Goal: Task Accomplishment & Management: Manage account settings

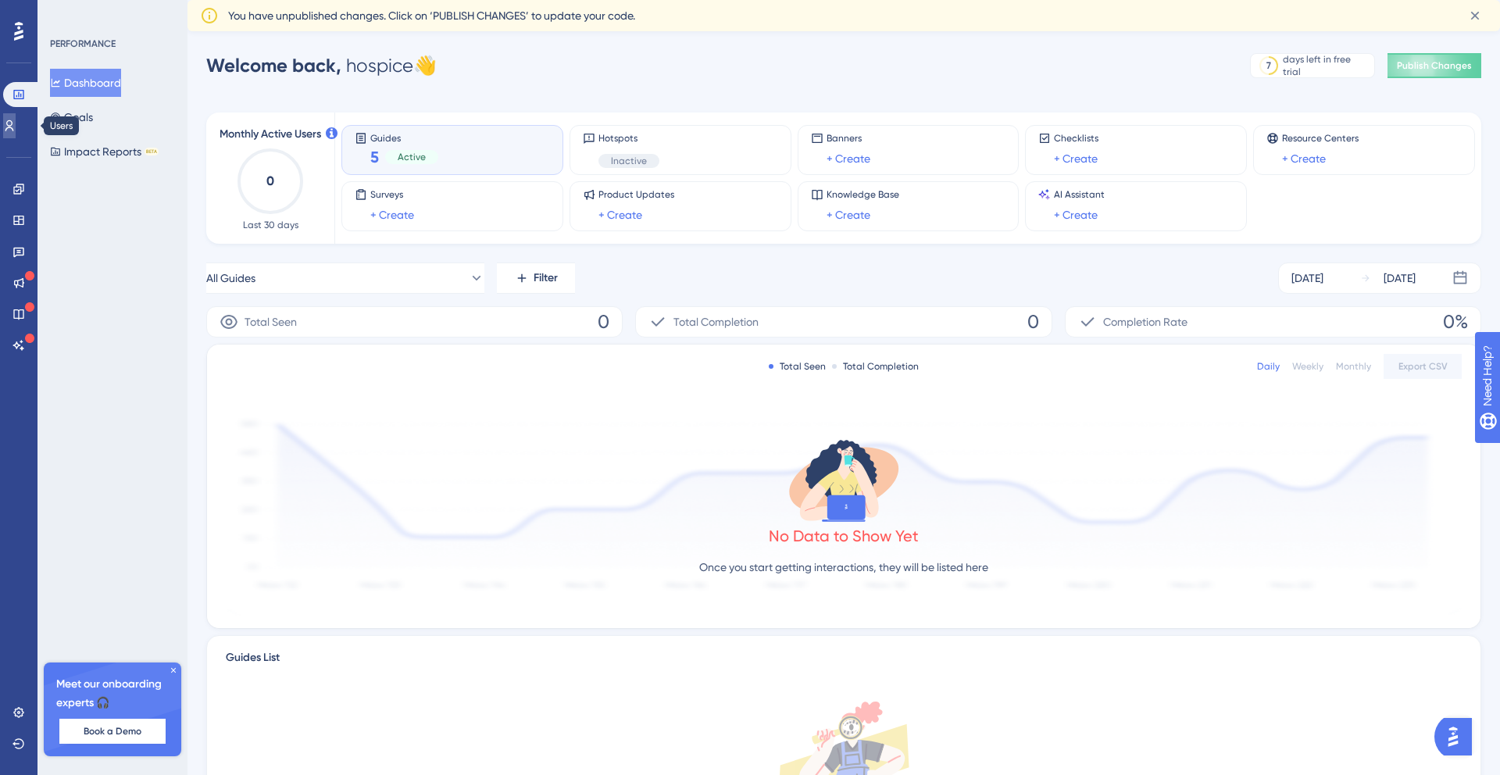
click at [16, 124] on icon at bounding box center [9, 126] width 13 height 13
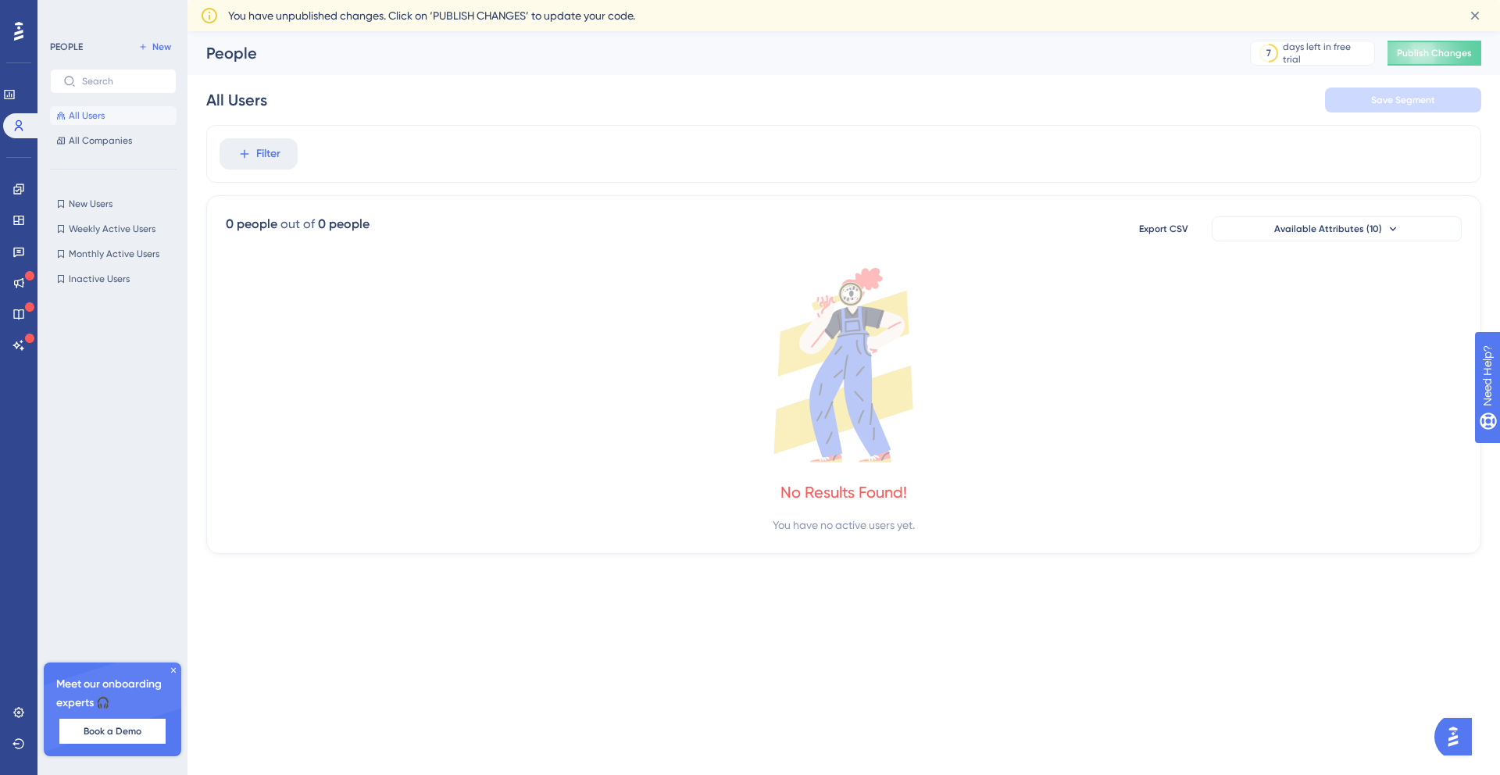
click at [173, 672] on icon at bounding box center [173, 670] width 9 height 9
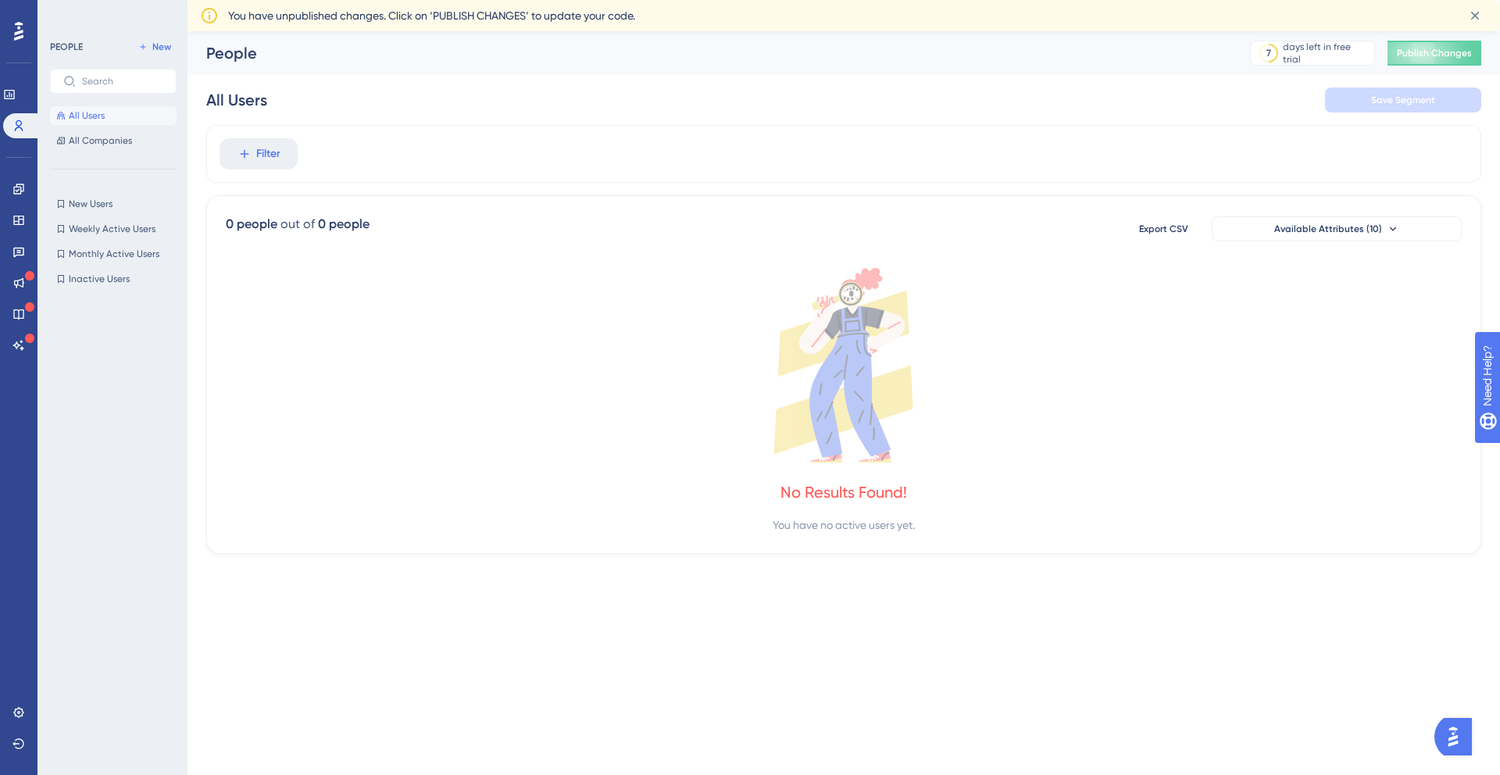
click at [17, 27] on icon at bounding box center [18, 31] width 9 height 19
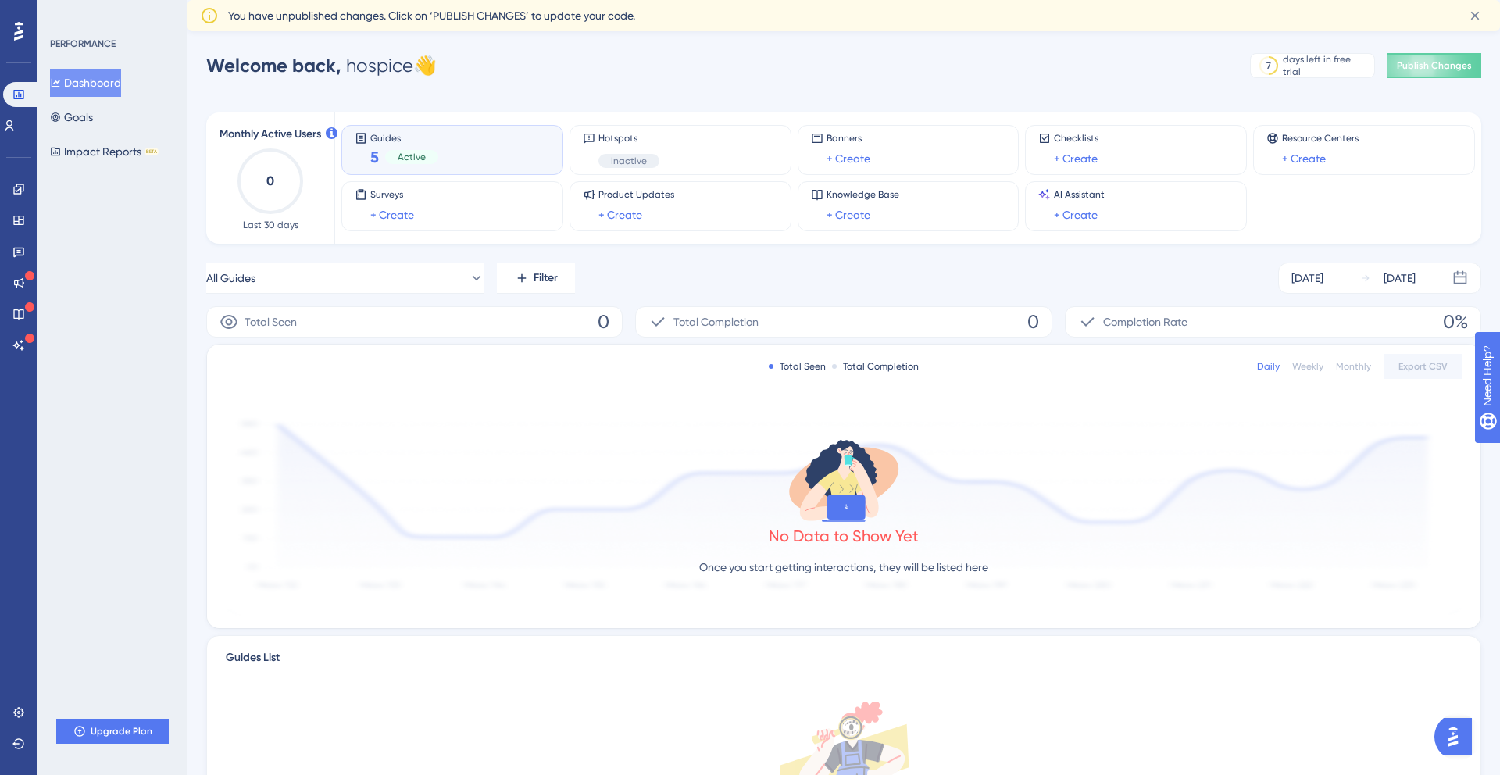
click at [467, 156] on div "Guides 5 Active" at bounding box center [452, 150] width 195 height 36
click at [1418, 65] on span "Publish Changes" at bounding box center [1434, 65] width 75 height 13
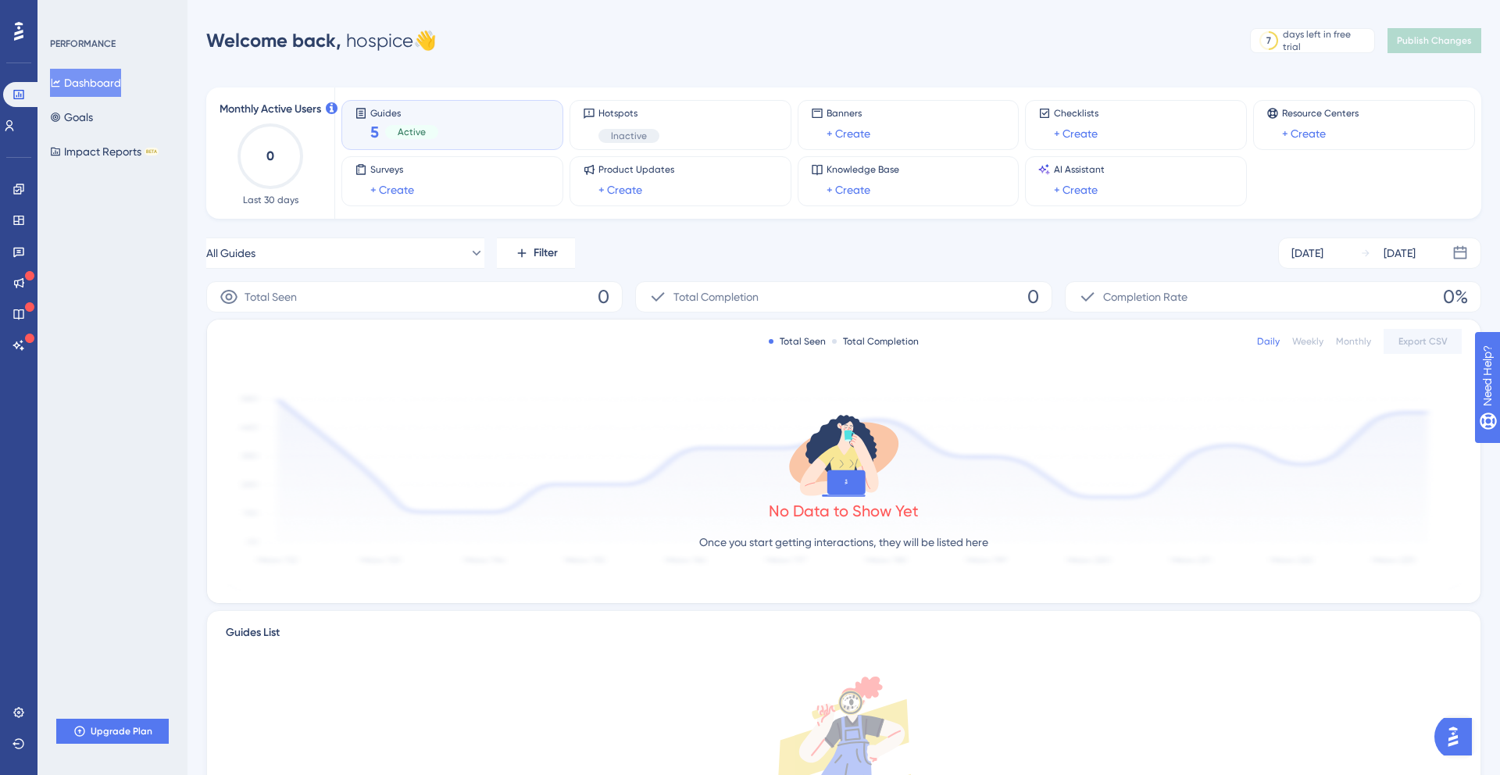
click at [1457, 733] on img "Open AI Assistant Launcher" at bounding box center [1454, 737] width 28 height 28
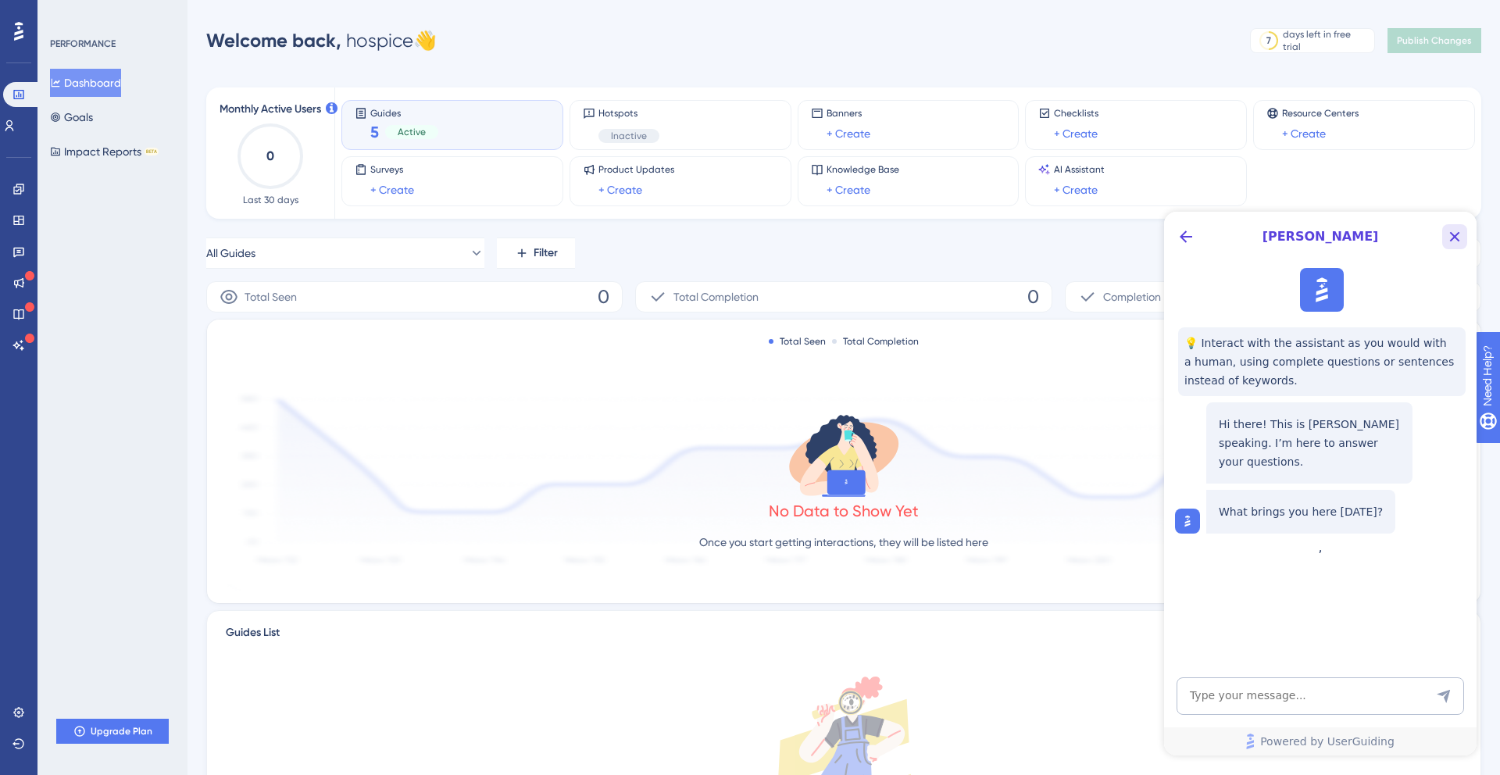
click at [1455, 233] on icon "Close Button" at bounding box center [1455, 236] width 19 height 19
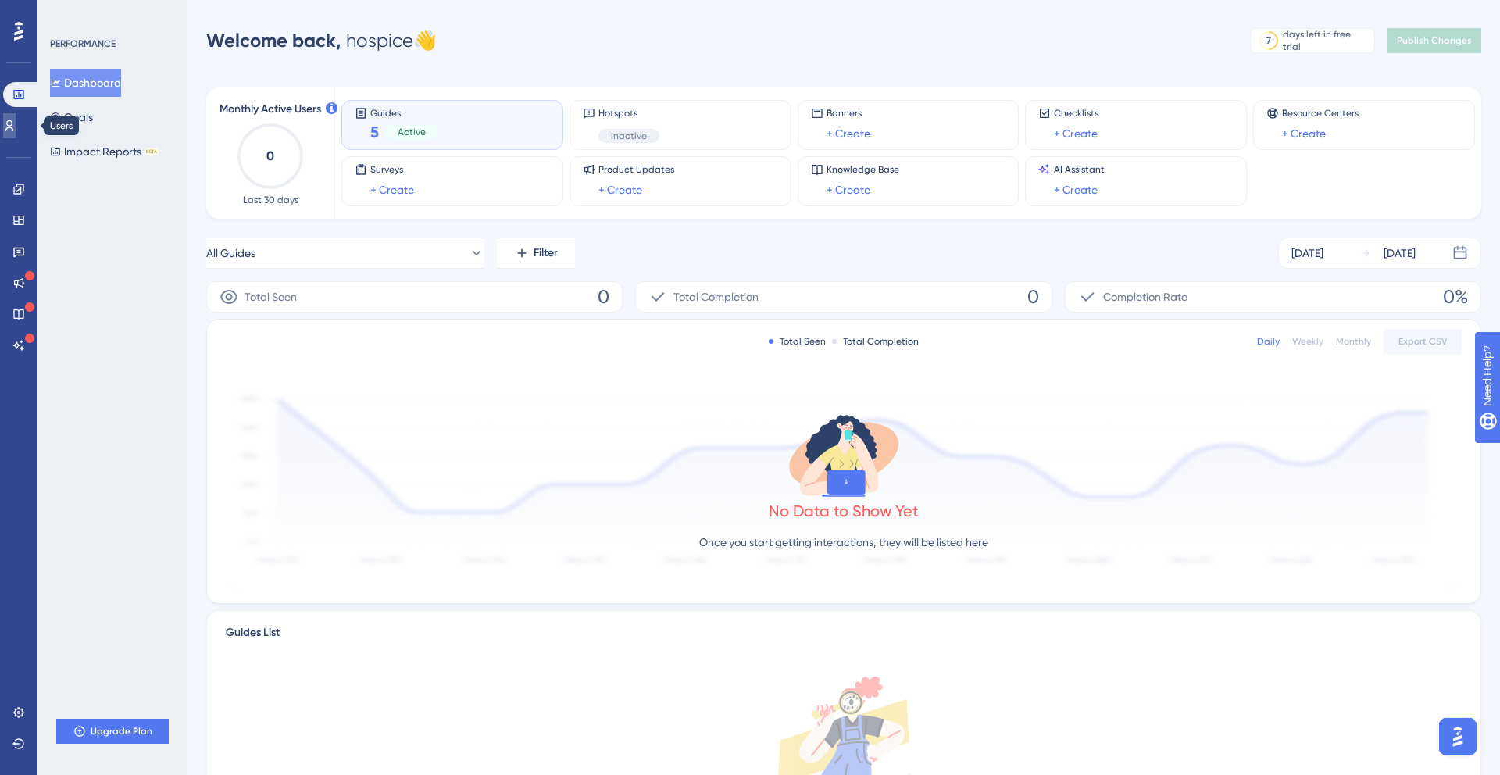
click at [14, 130] on icon at bounding box center [9, 126] width 13 height 13
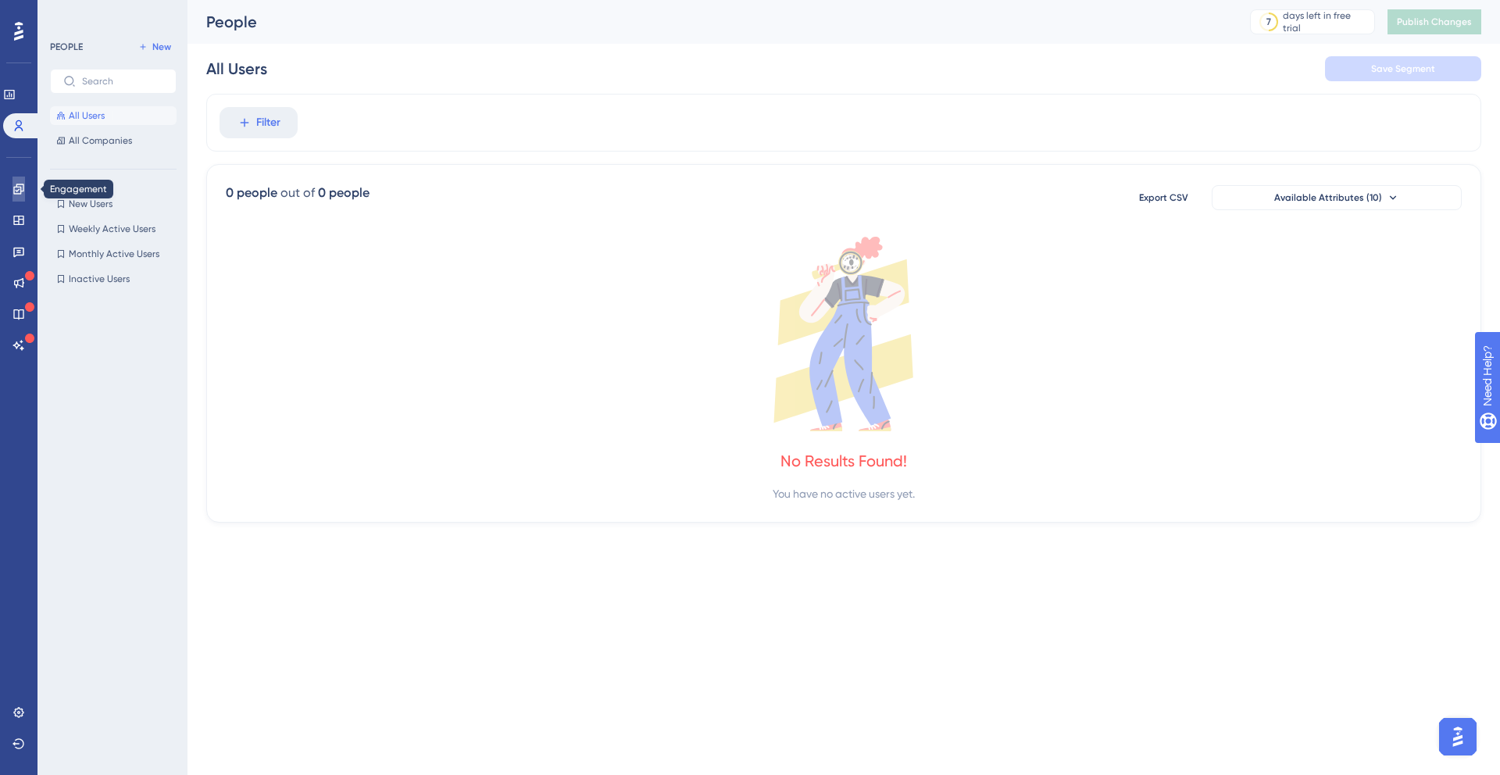
click at [16, 184] on icon at bounding box center [18, 189] width 10 height 10
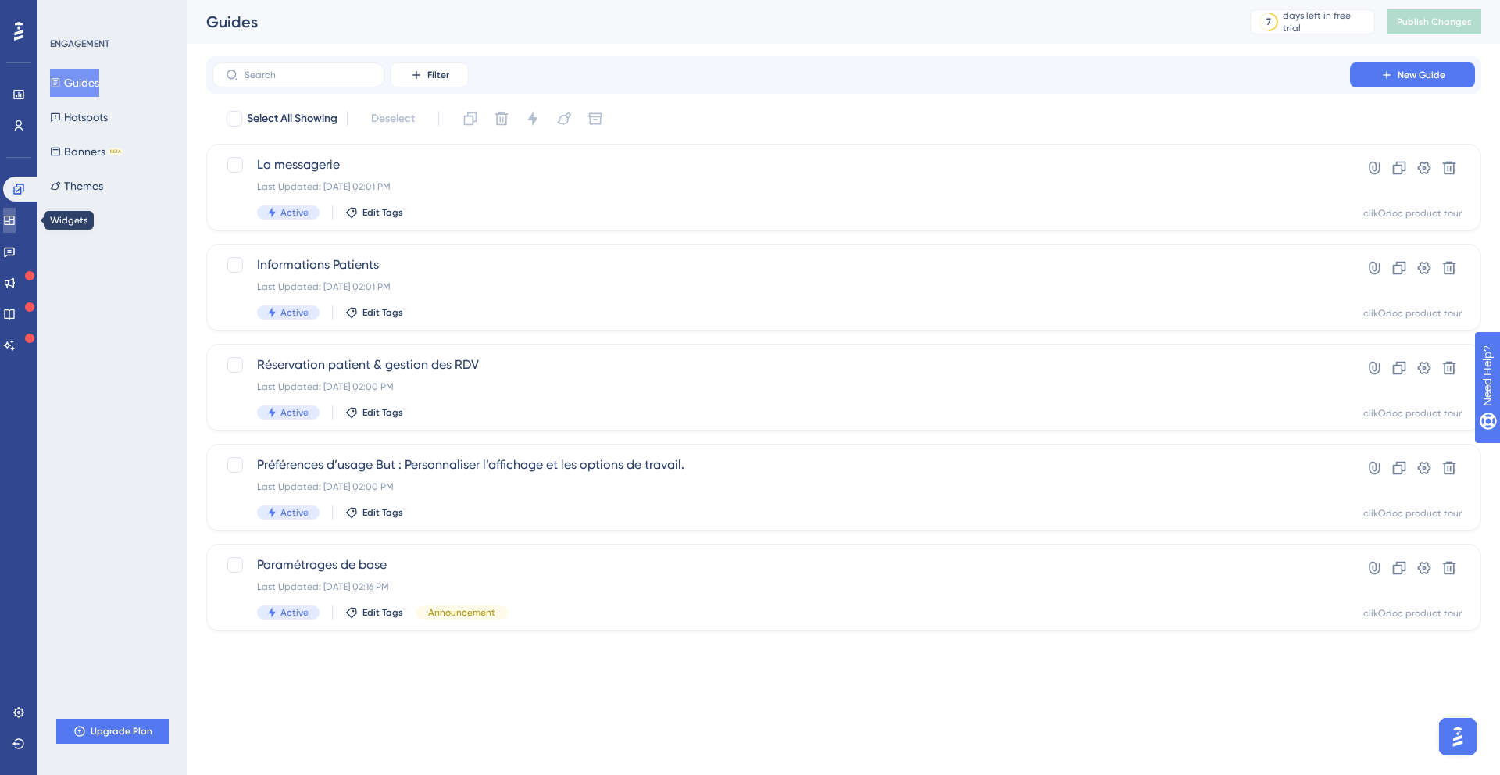
click at [16, 215] on icon at bounding box center [9, 220] width 13 height 13
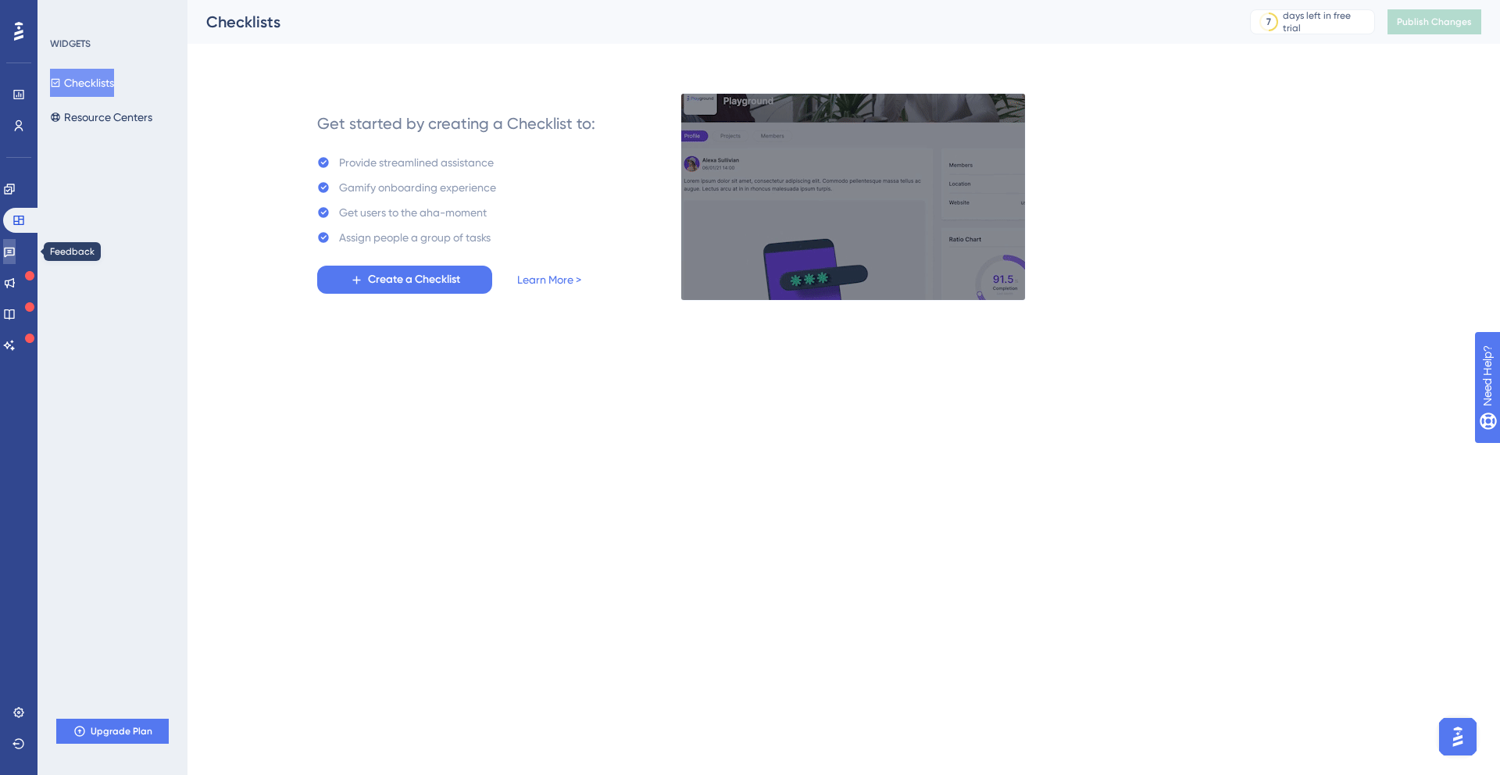
click at [16, 249] on icon at bounding box center [9, 251] width 13 height 13
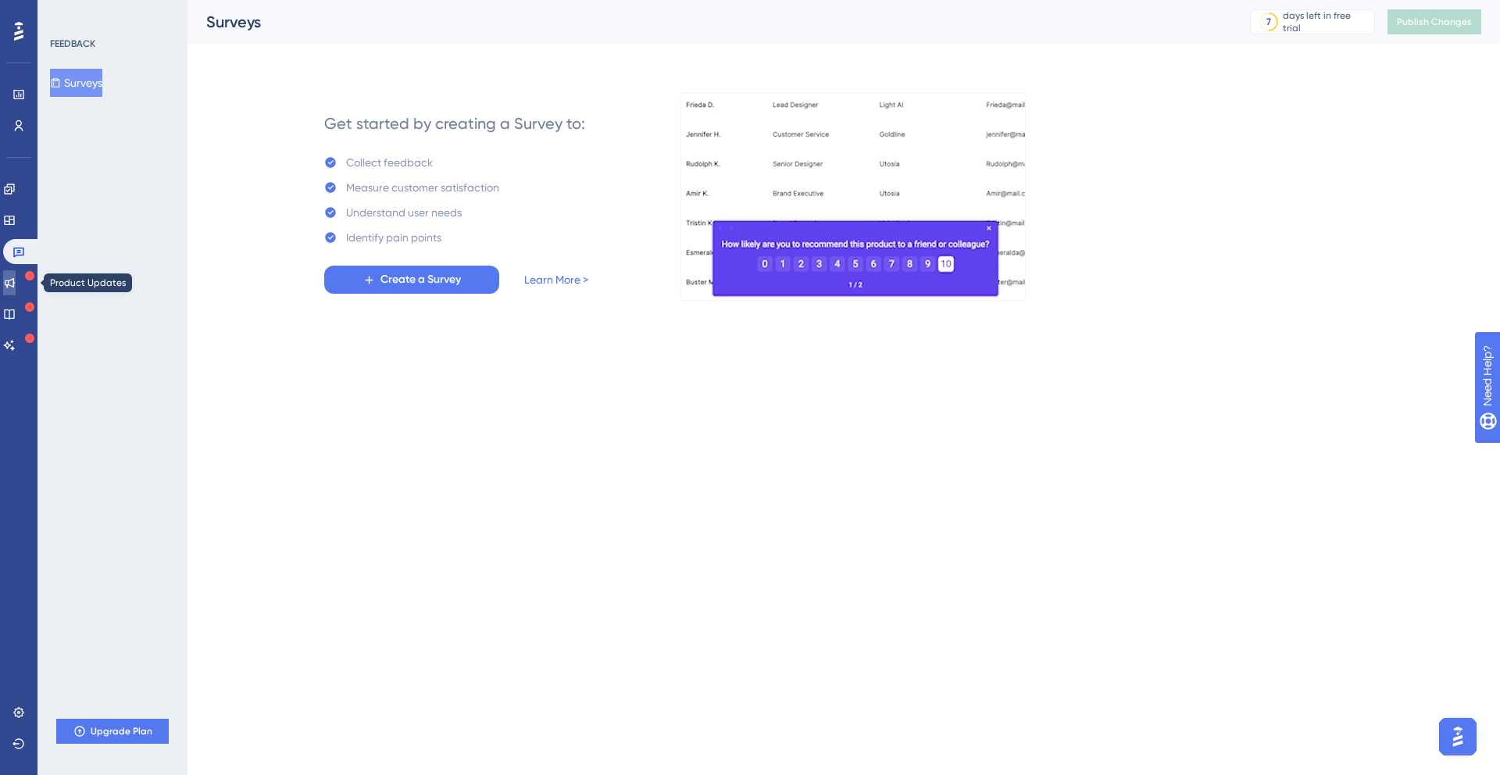
click at [16, 274] on link at bounding box center [9, 282] width 13 height 25
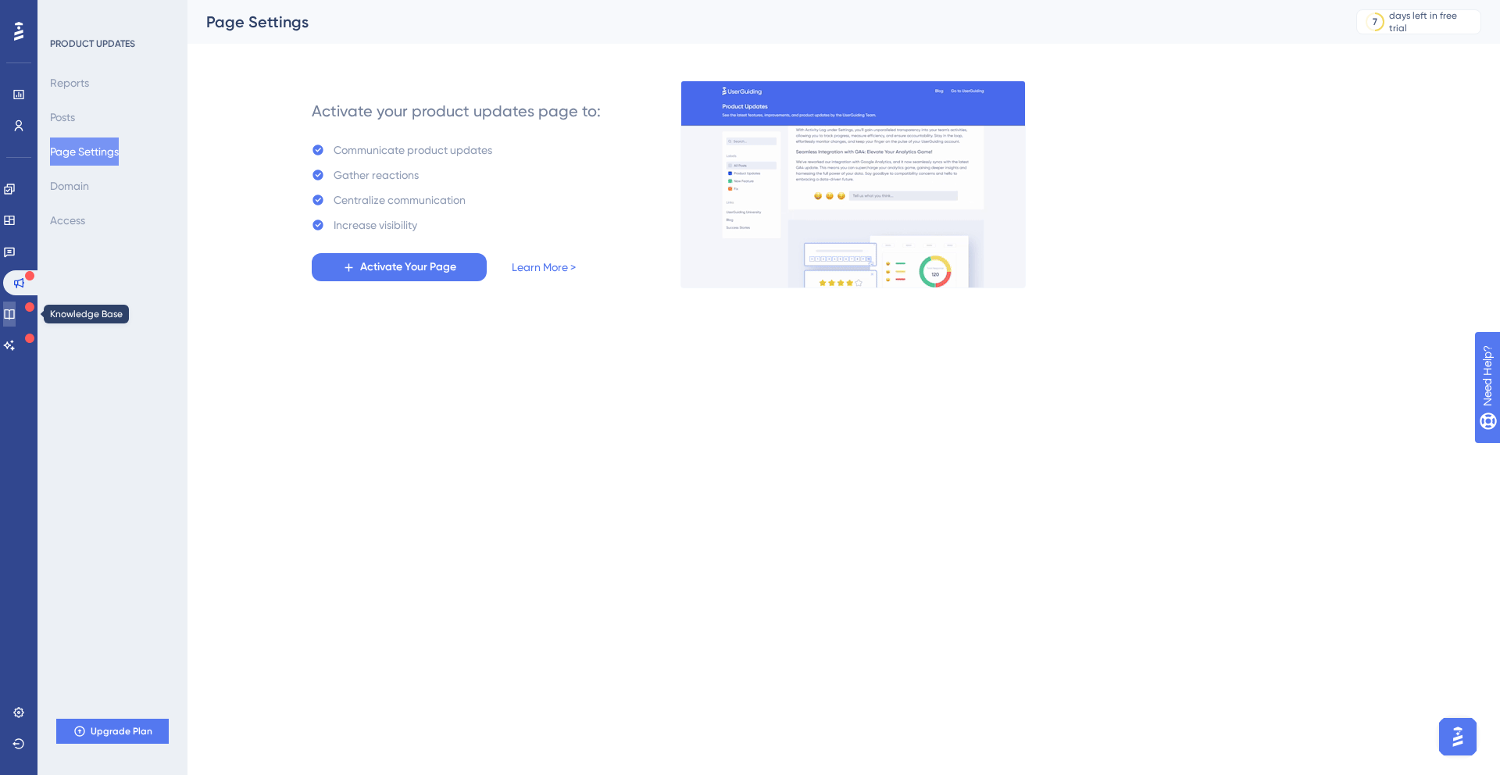
click at [16, 317] on icon at bounding box center [9, 314] width 13 height 13
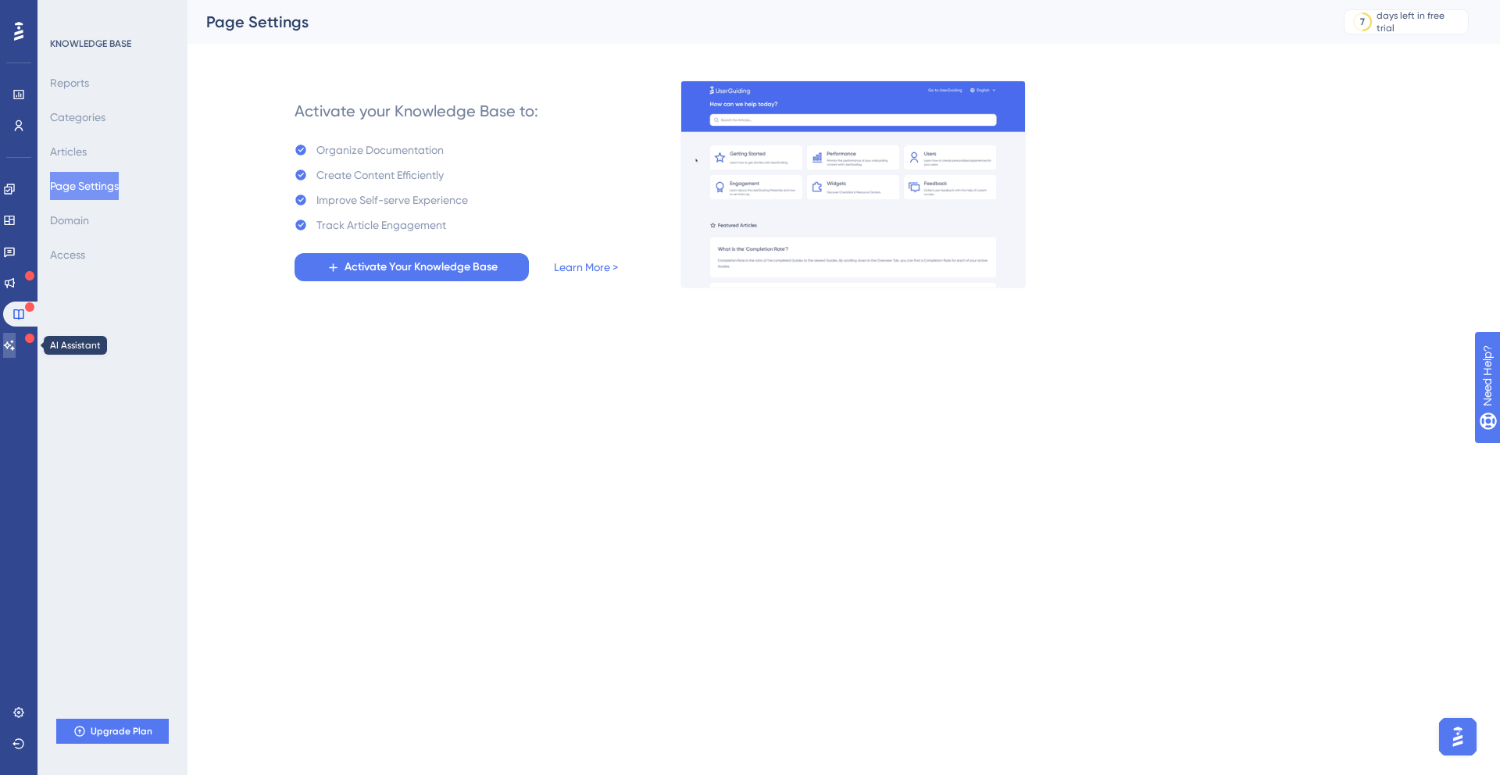
click at [16, 344] on icon at bounding box center [9, 345] width 13 height 13
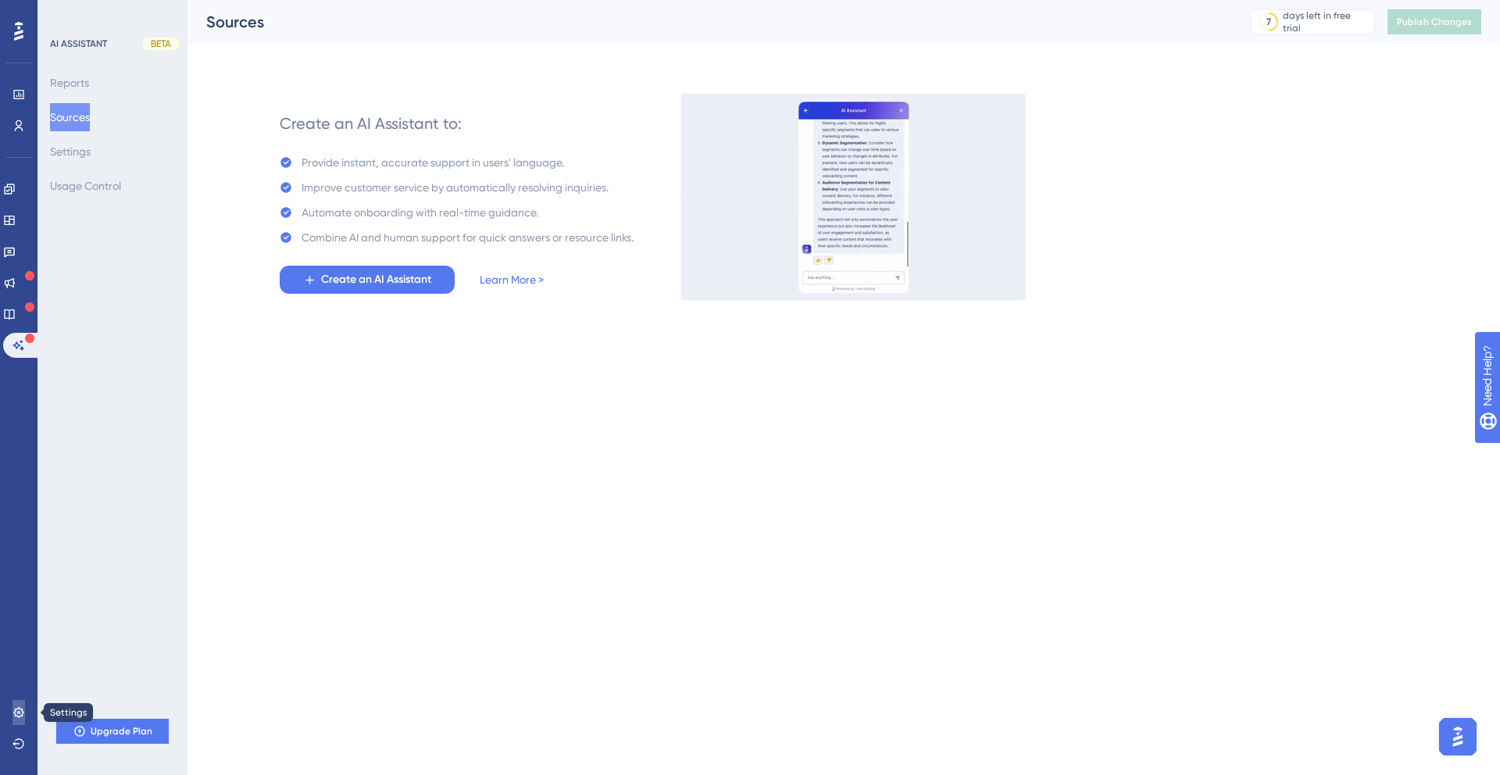
click at [18, 712] on icon at bounding box center [18, 712] width 10 height 10
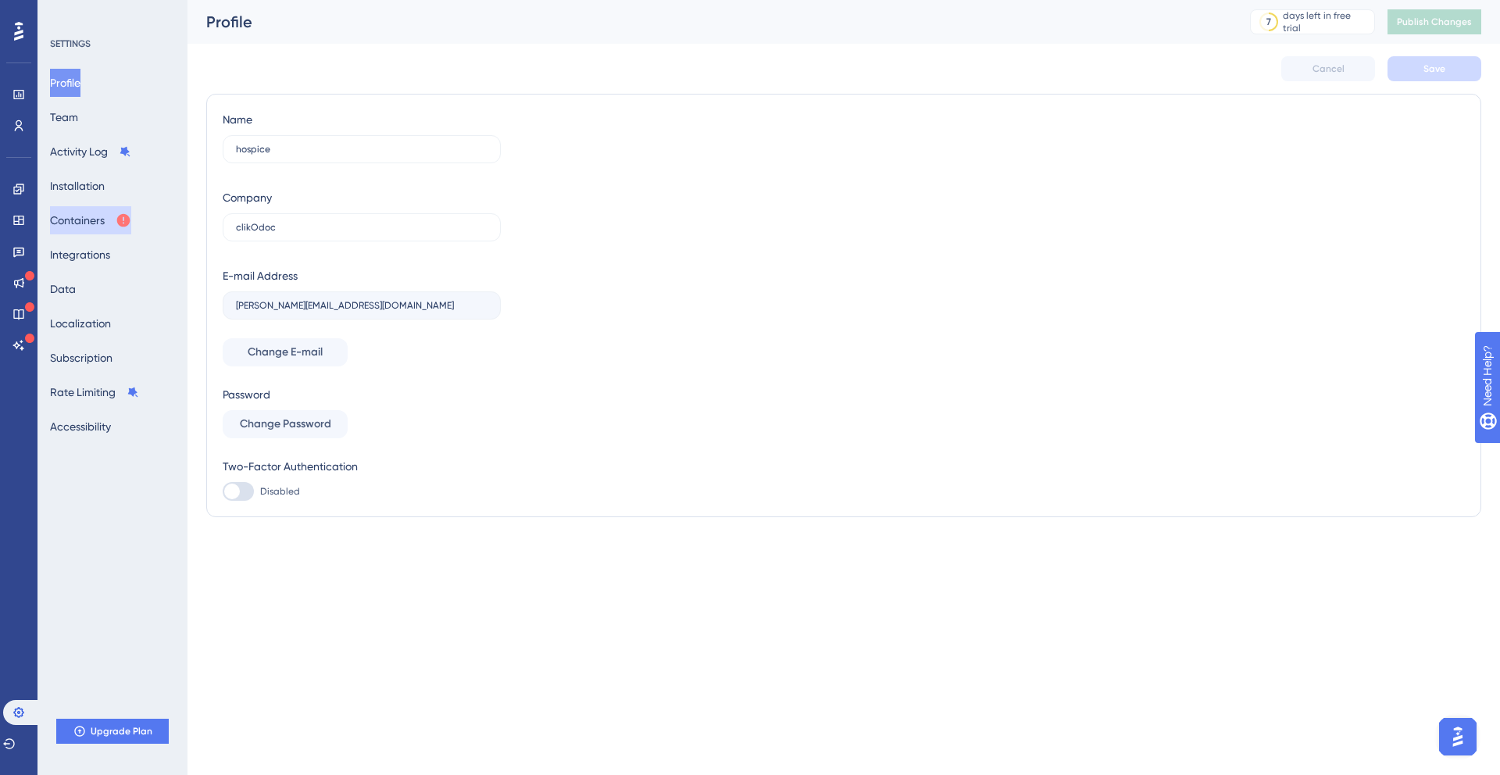
click at [104, 220] on button "Containers" at bounding box center [90, 220] width 81 height 28
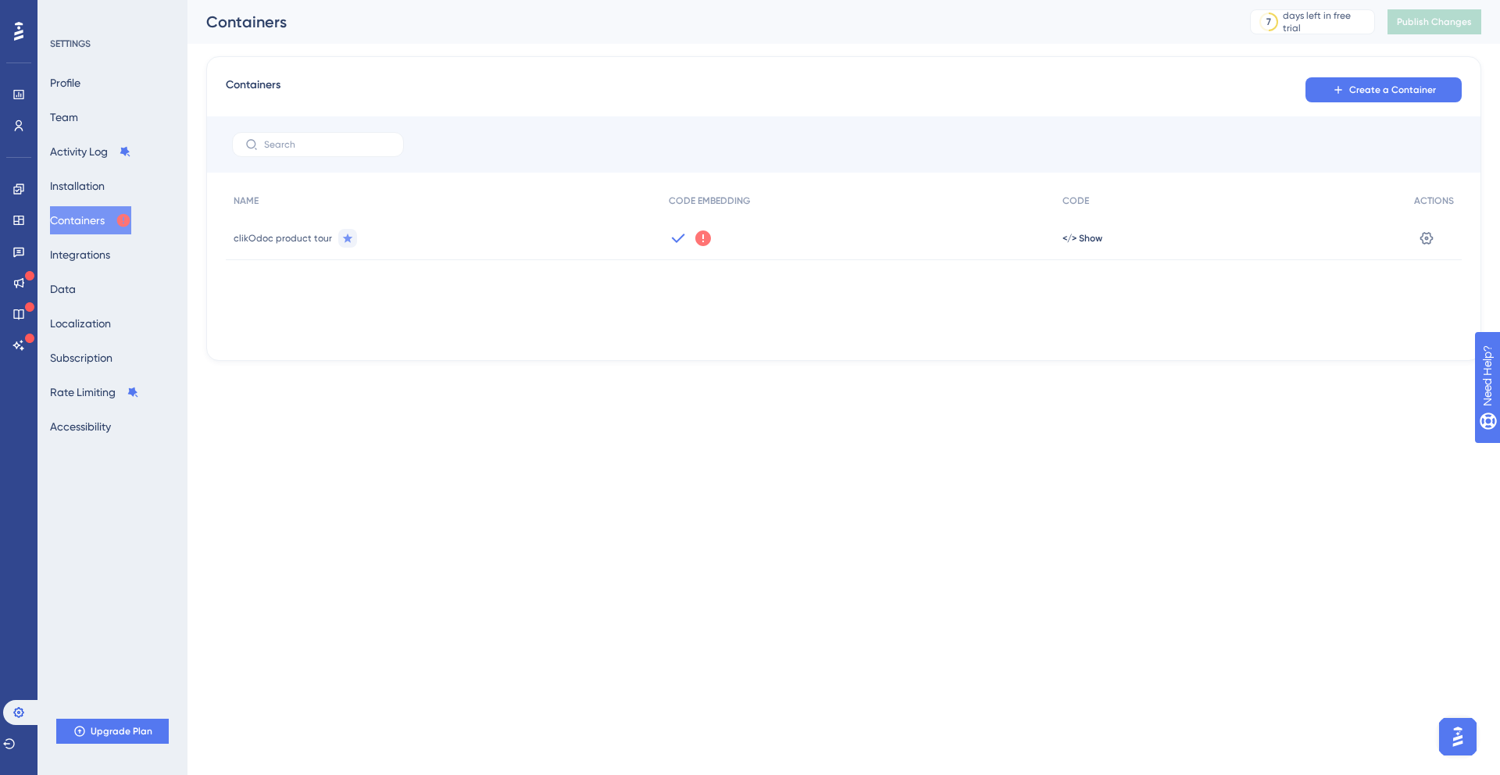
click at [701, 240] on icon at bounding box center [704, 239] width 16 height 16
click at [833, 302] on button "Got It" at bounding box center [805, 300] width 75 height 25
click at [102, 251] on button "Integrations" at bounding box center [80, 255] width 60 height 28
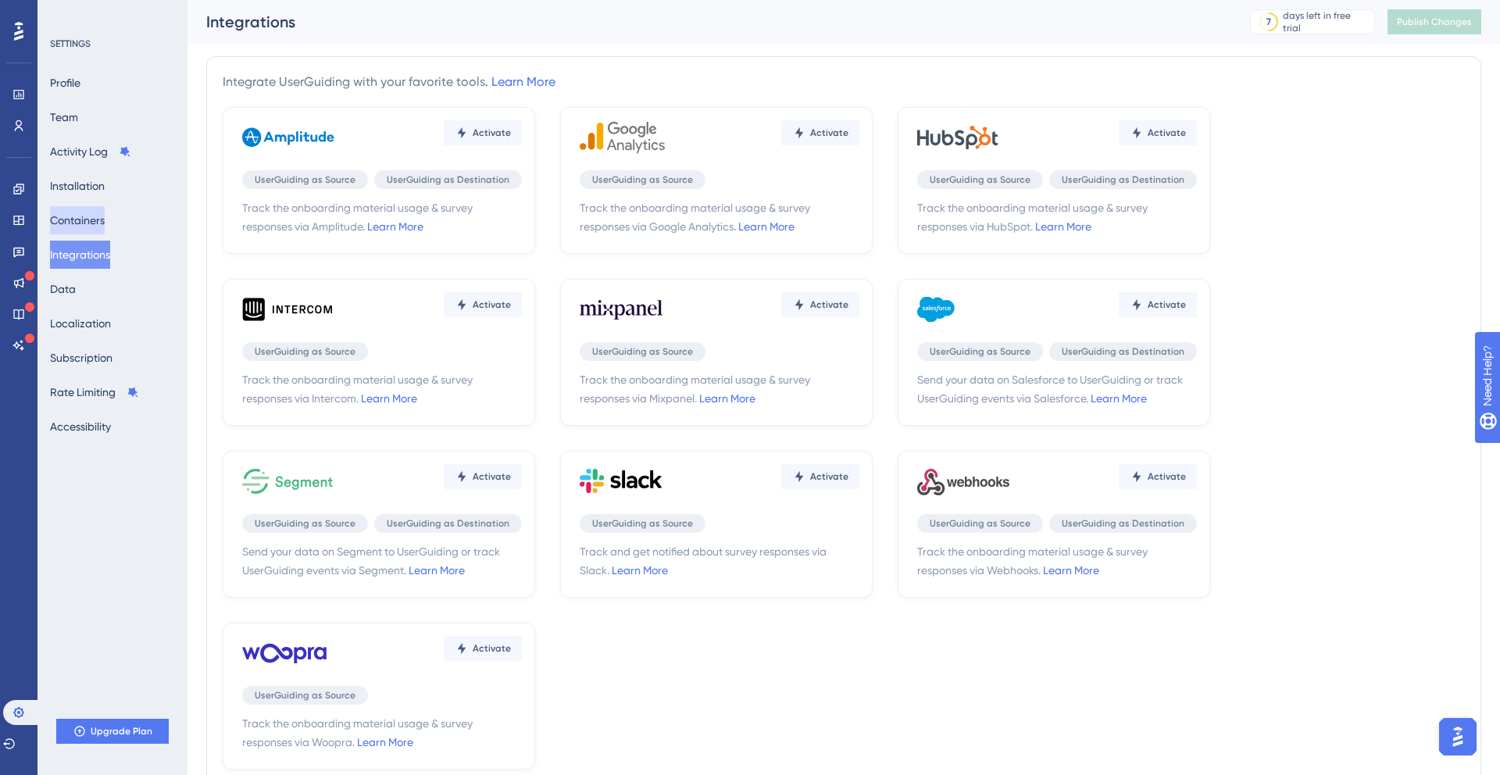
click at [105, 219] on button "Containers" at bounding box center [77, 220] width 55 height 28
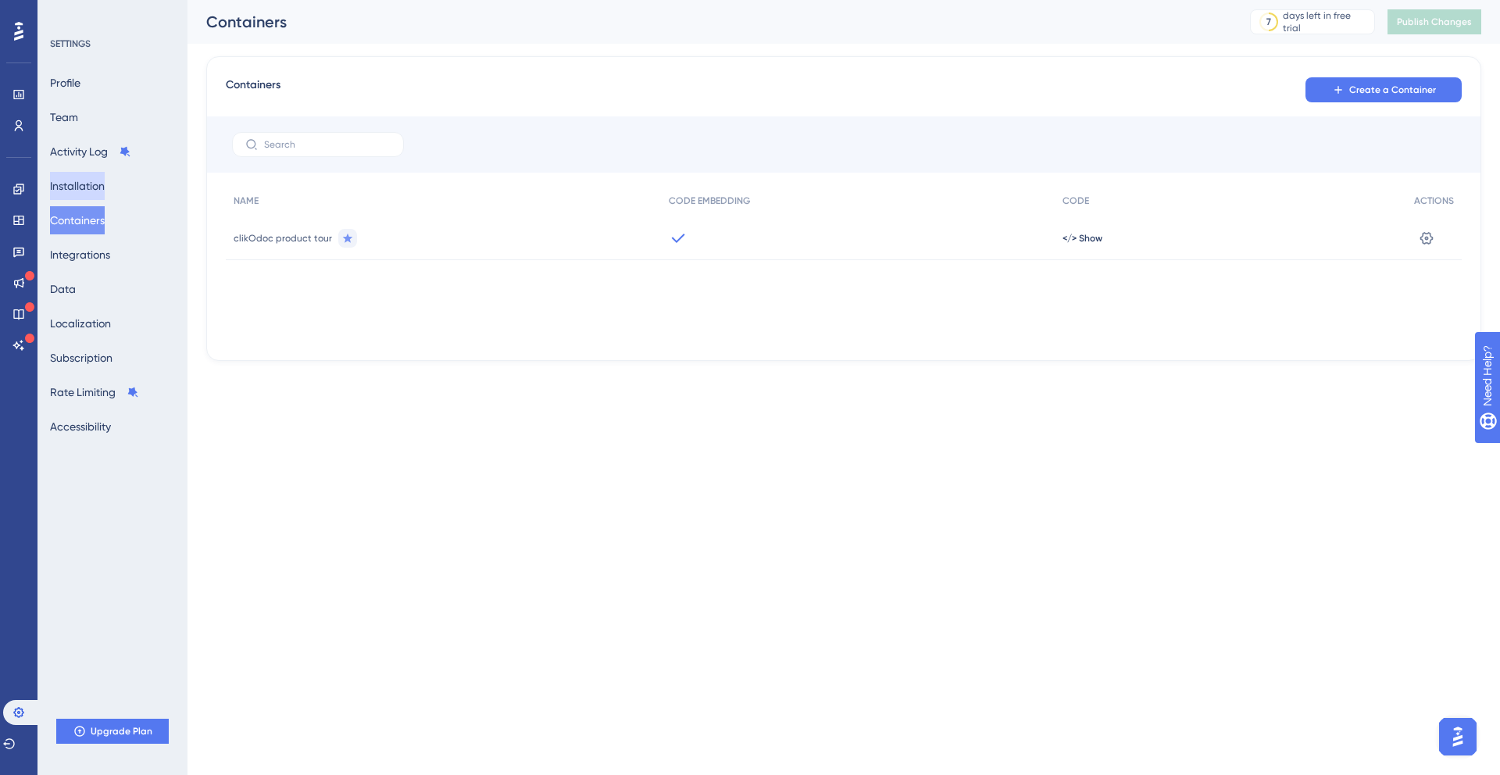
click at [98, 190] on button "Installation" at bounding box center [77, 186] width 55 height 28
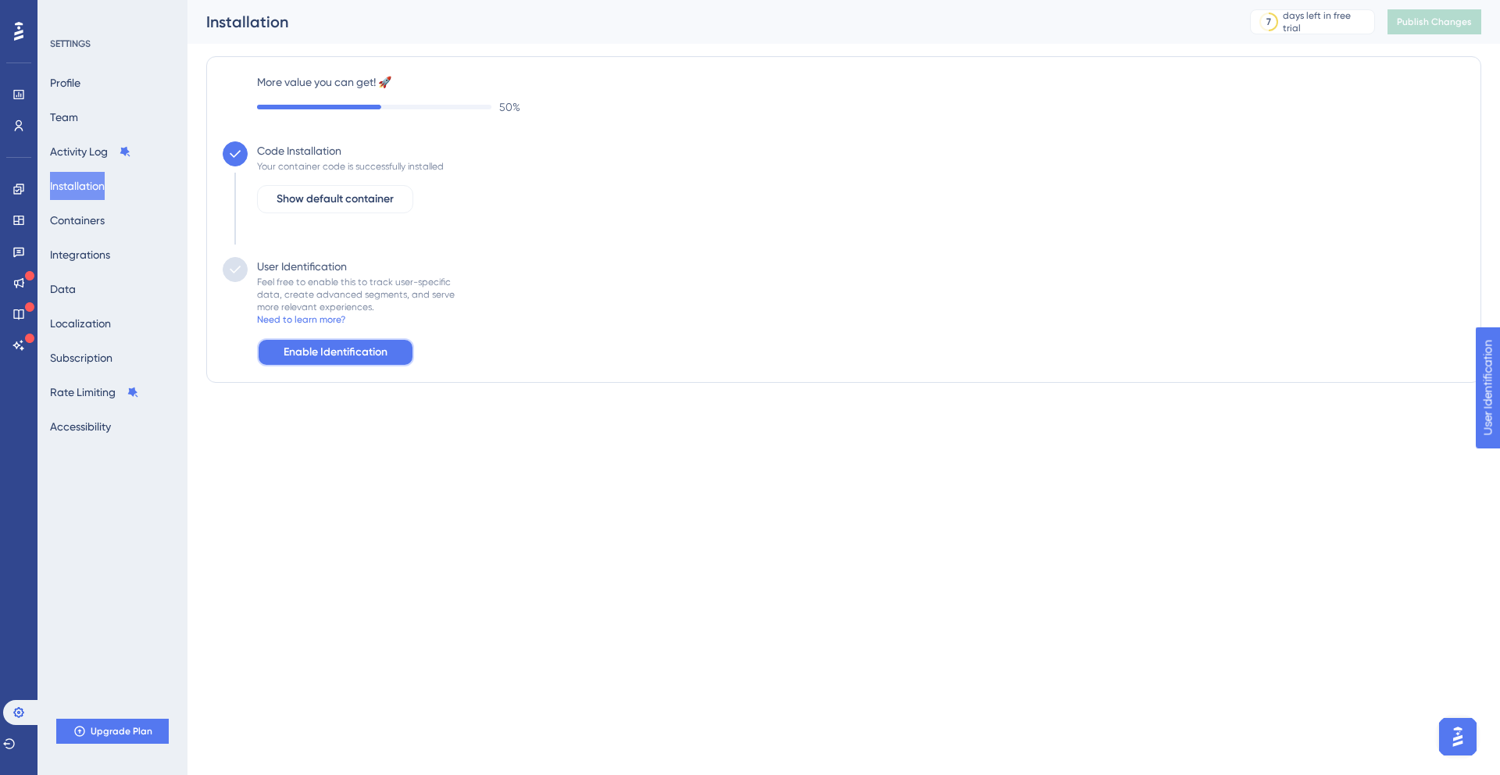
click at [367, 352] on span "Enable Identification" at bounding box center [336, 352] width 104 height 19
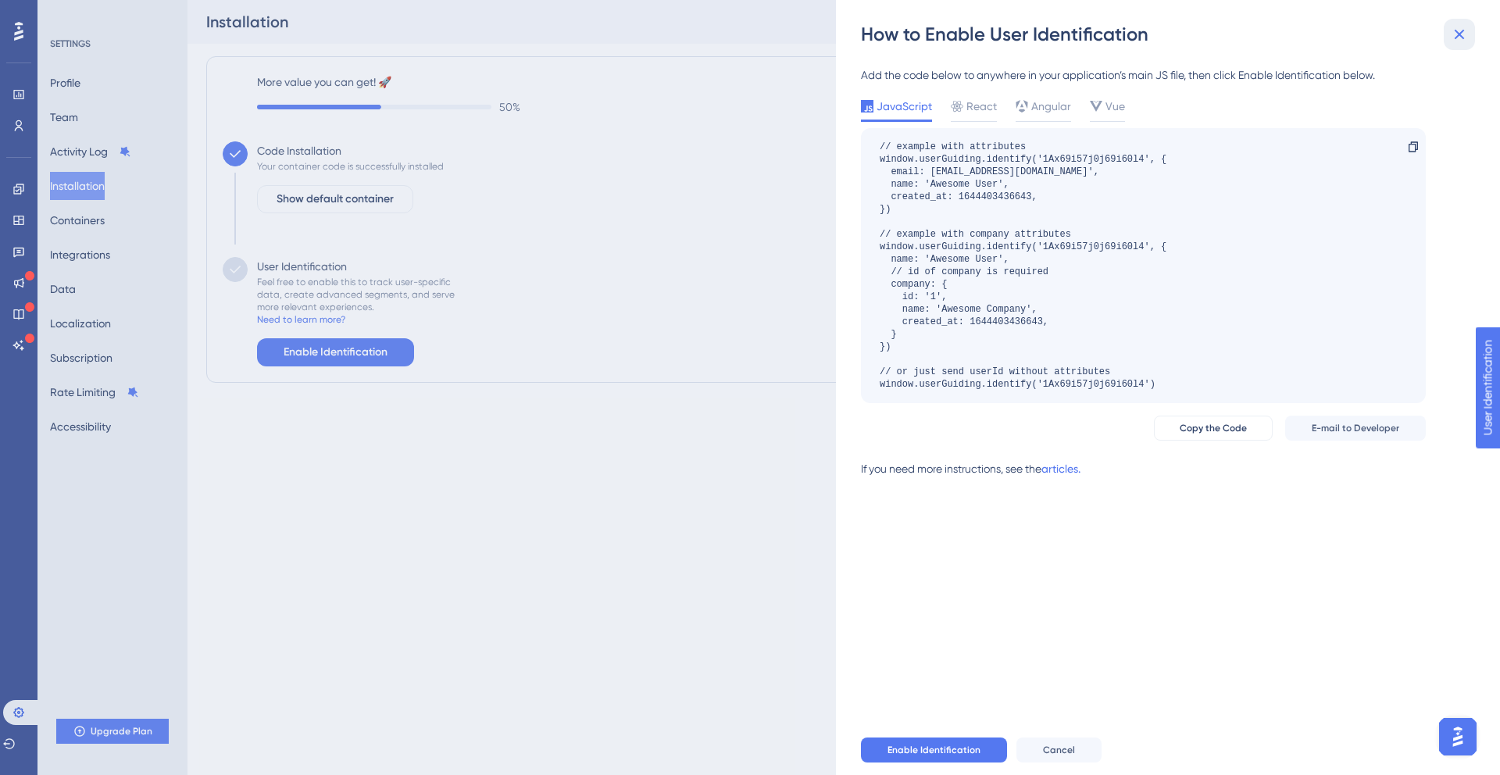
click at [1457, 34] on icon at bounding box center [1459, 34] width 19 height 19
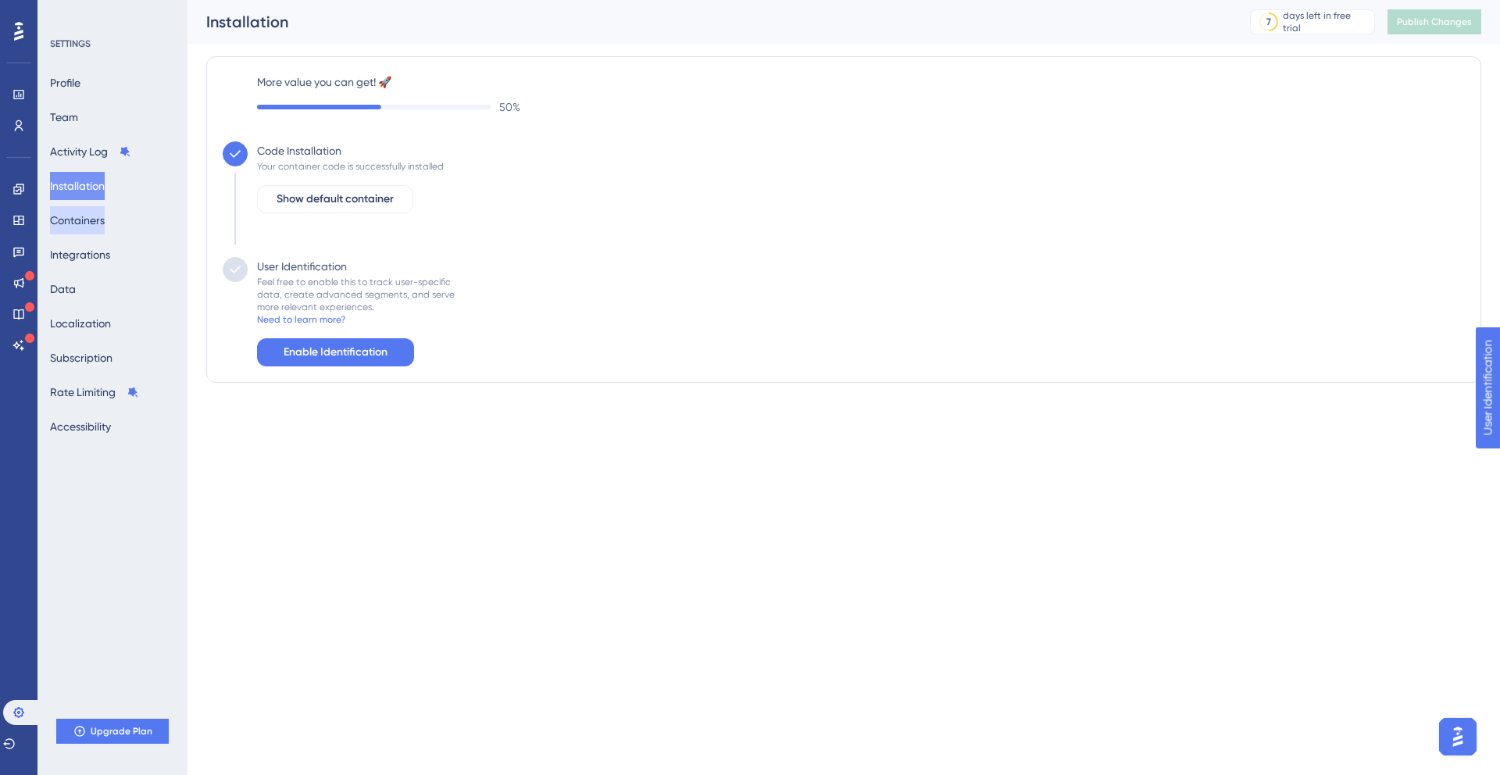
click at [95, 215] on button "Containers" at bounding box center [77, 220] width 55 height 28
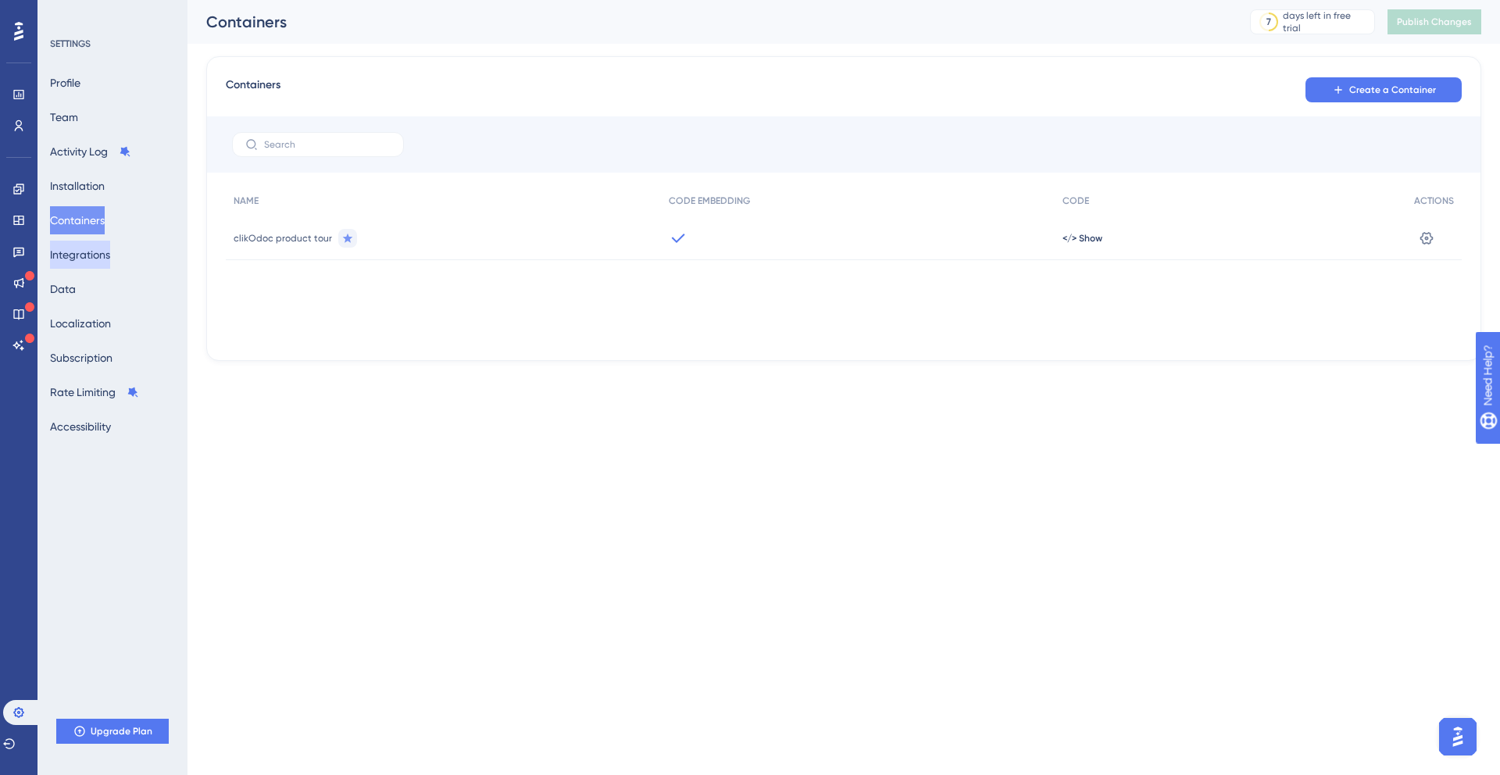
click at [100, 257] on button "Integrations" at bounding box center [80, 255] width 60 height 28
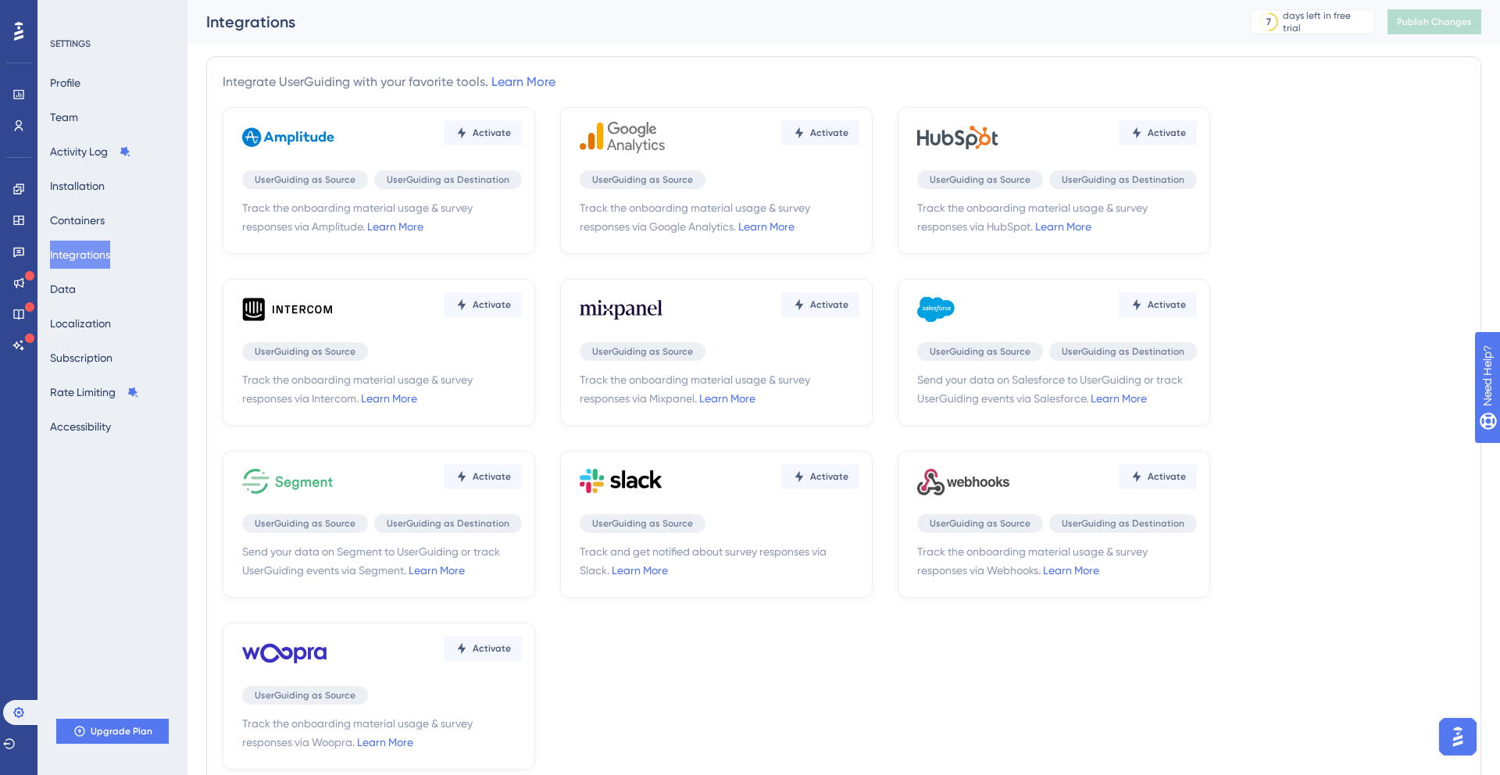
click at [98, 281] on div "Profile Team Activity Log Installation Containers Integrations Data Localizatio…" at bounding box center [113, 255] width 127 height 372
click at [88, 246] on button "Integrations" at bounding box center [80, 255] width 60 height 28
click at [88, 224] on button "Containers" at bounding box center [77, 220] width 55 height 28
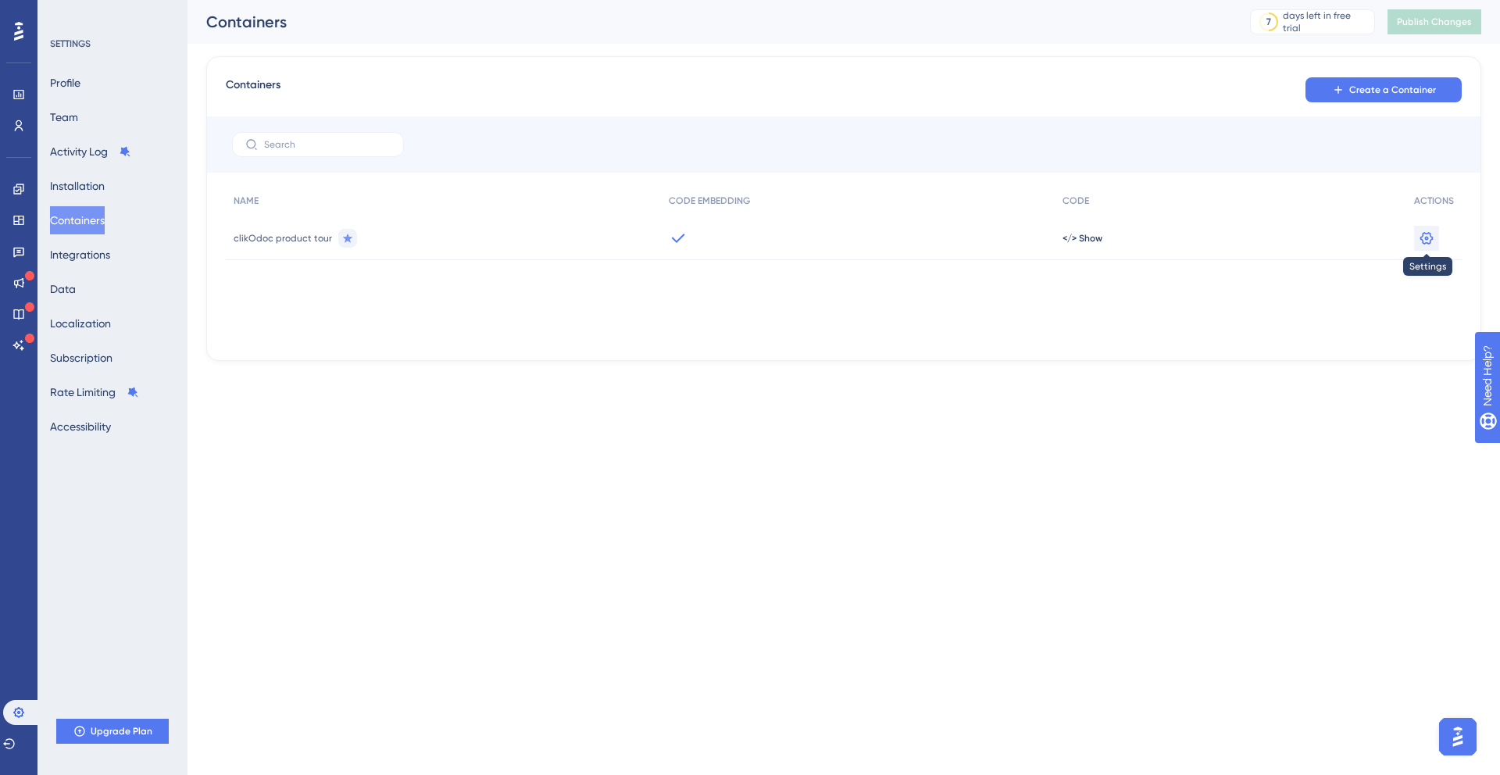
click at [1436, 240] on button at bounding box center [1427, 238] width 25 height 25
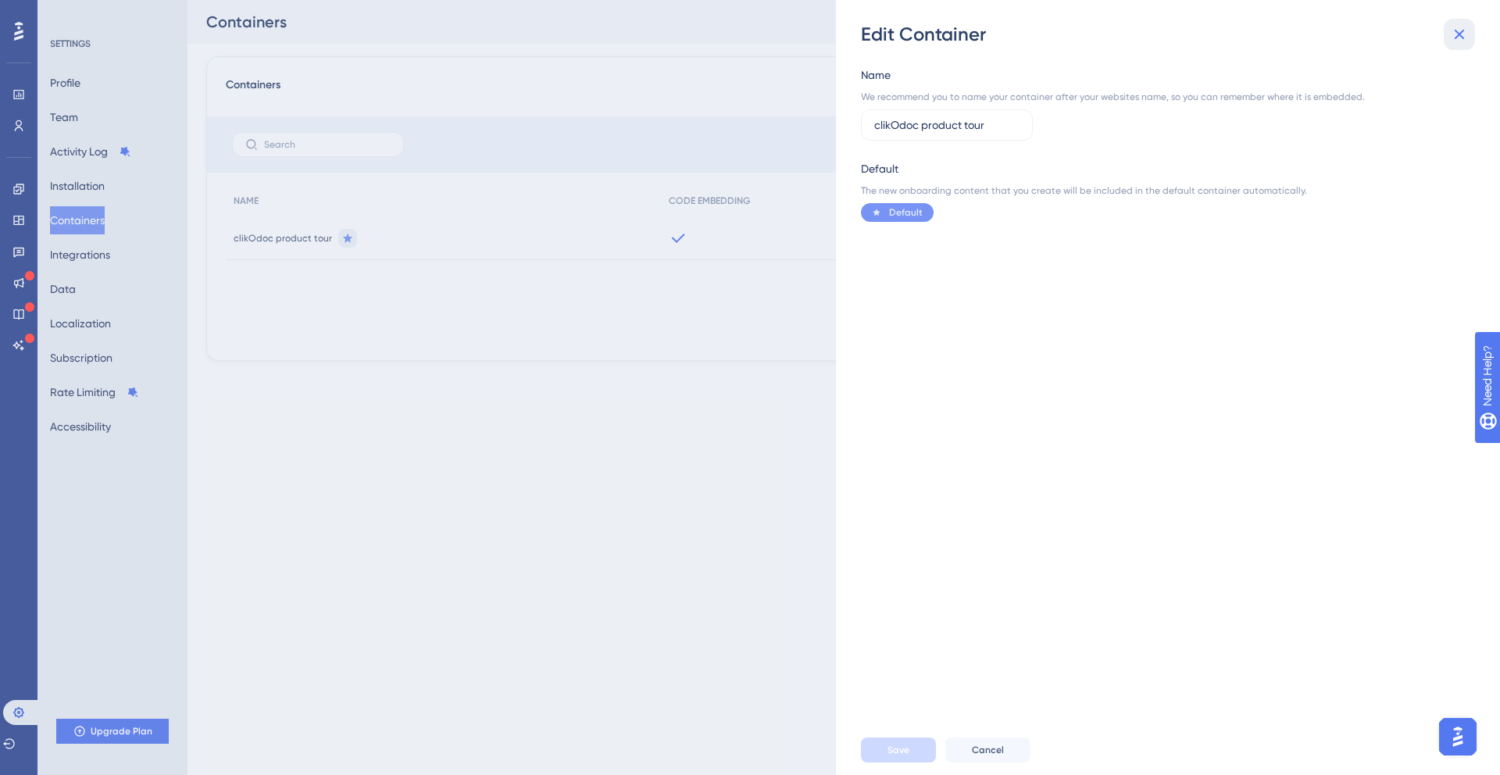
click at [1459, 31] on icon at bounding box center [1459, 34] width 19 height 19
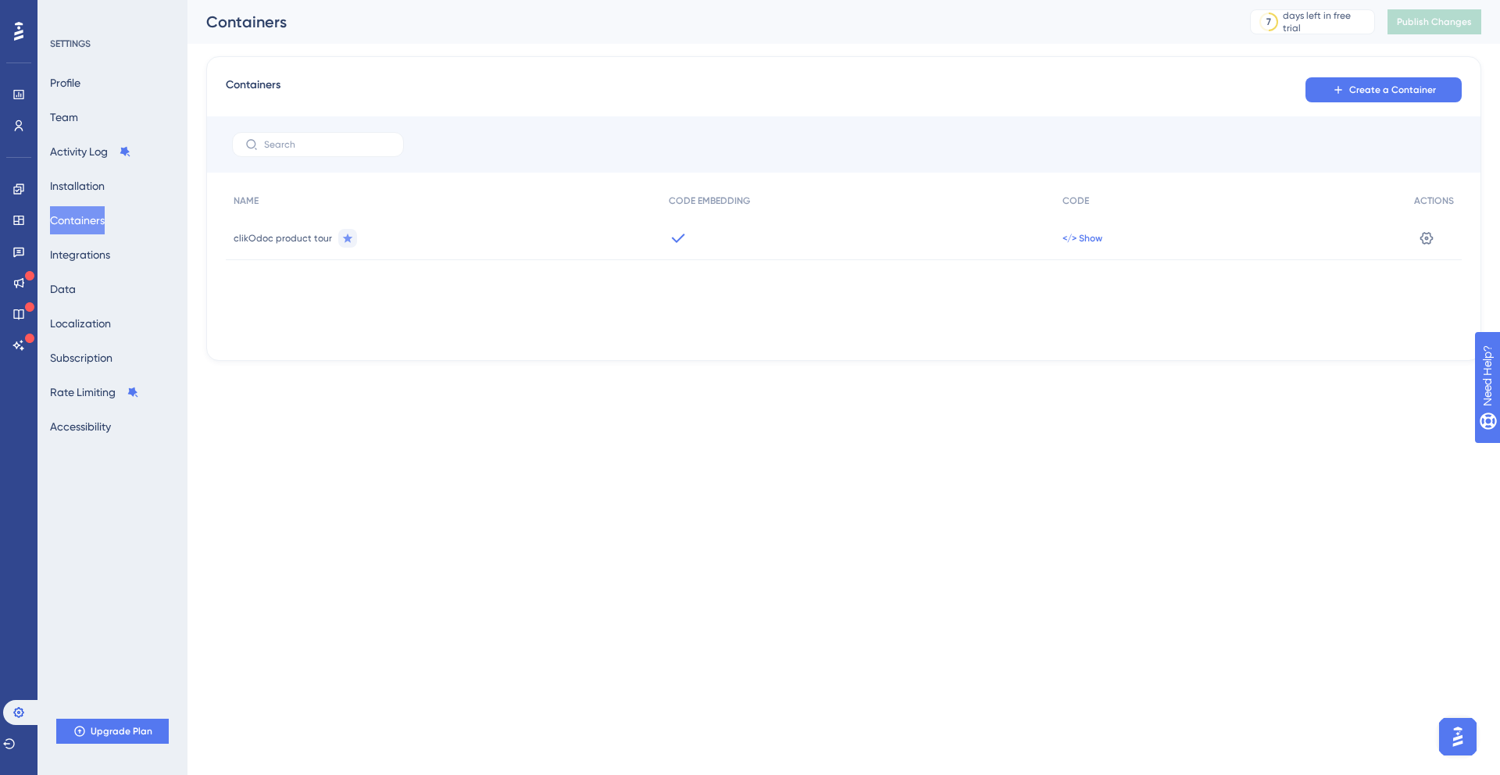
click at [1083, 236] on span "</> Show" at bounding box center [1083, 238] width 40 height 13
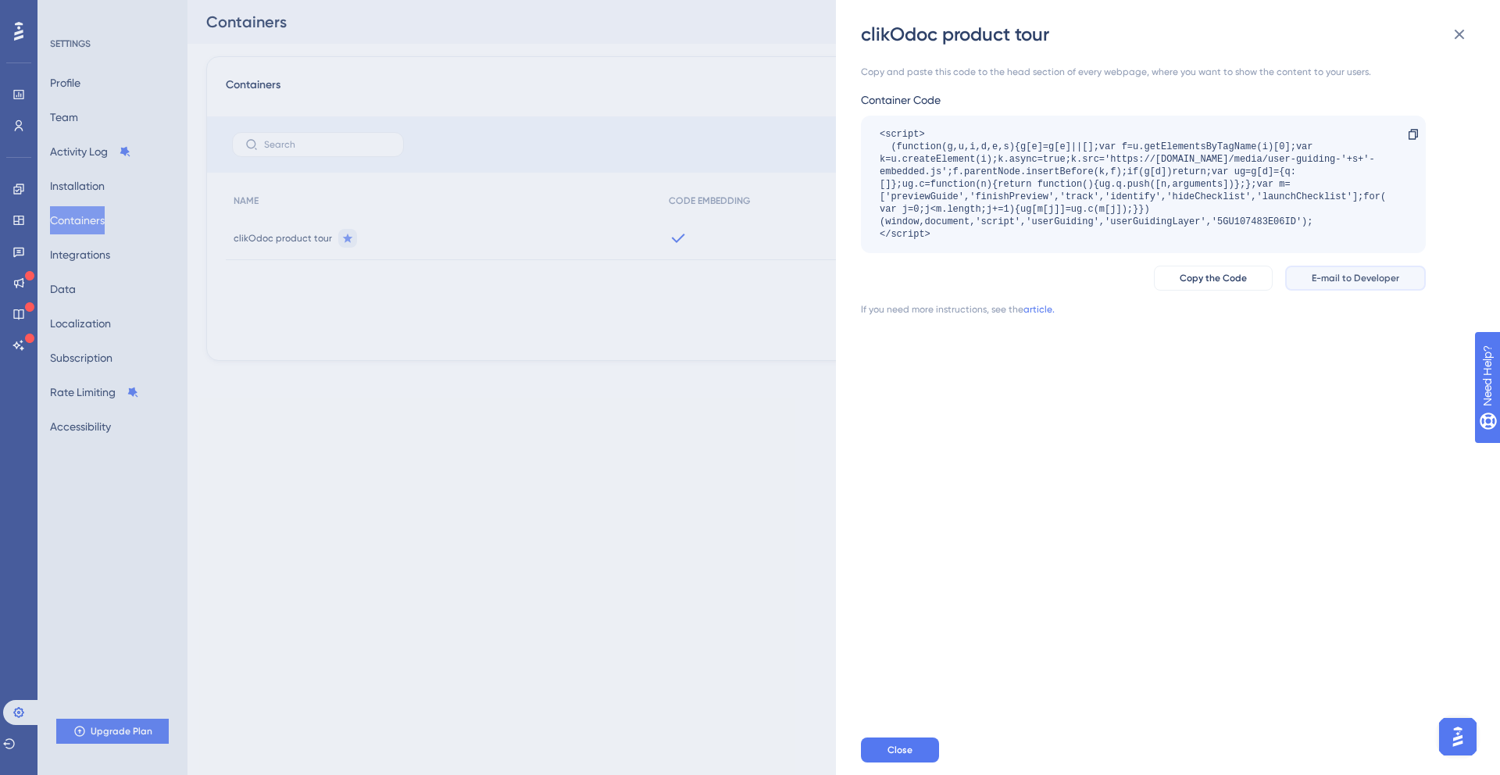
click at [1326, 278] on span "E-mail to Developer" at bounding box center [1356, 278] width 88 height 13
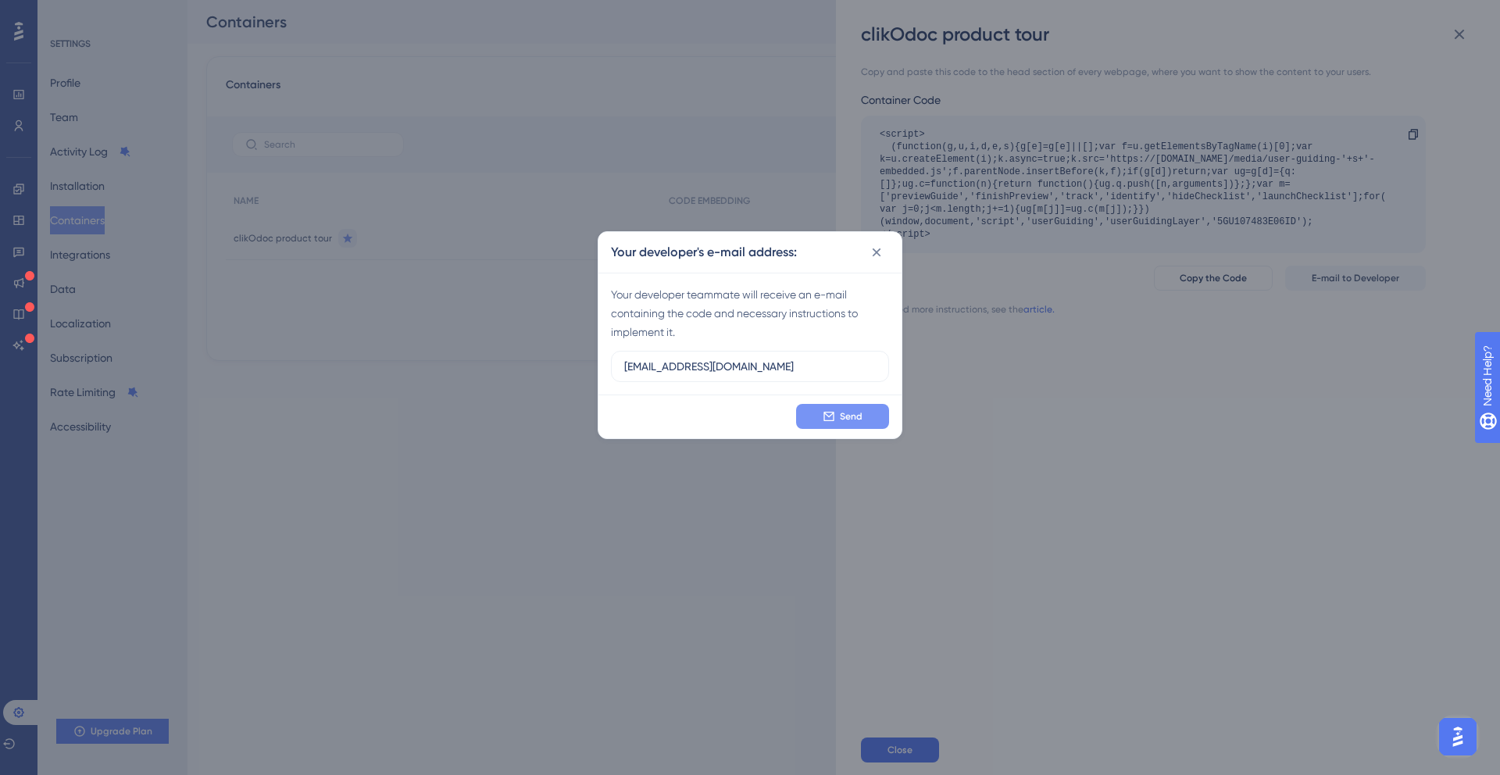
type input "[EMAIL_ADDRESS][DOMAIN_NAME]"
click at [827, 417] on icon at bounding box center [829, 416] width 13 height 13
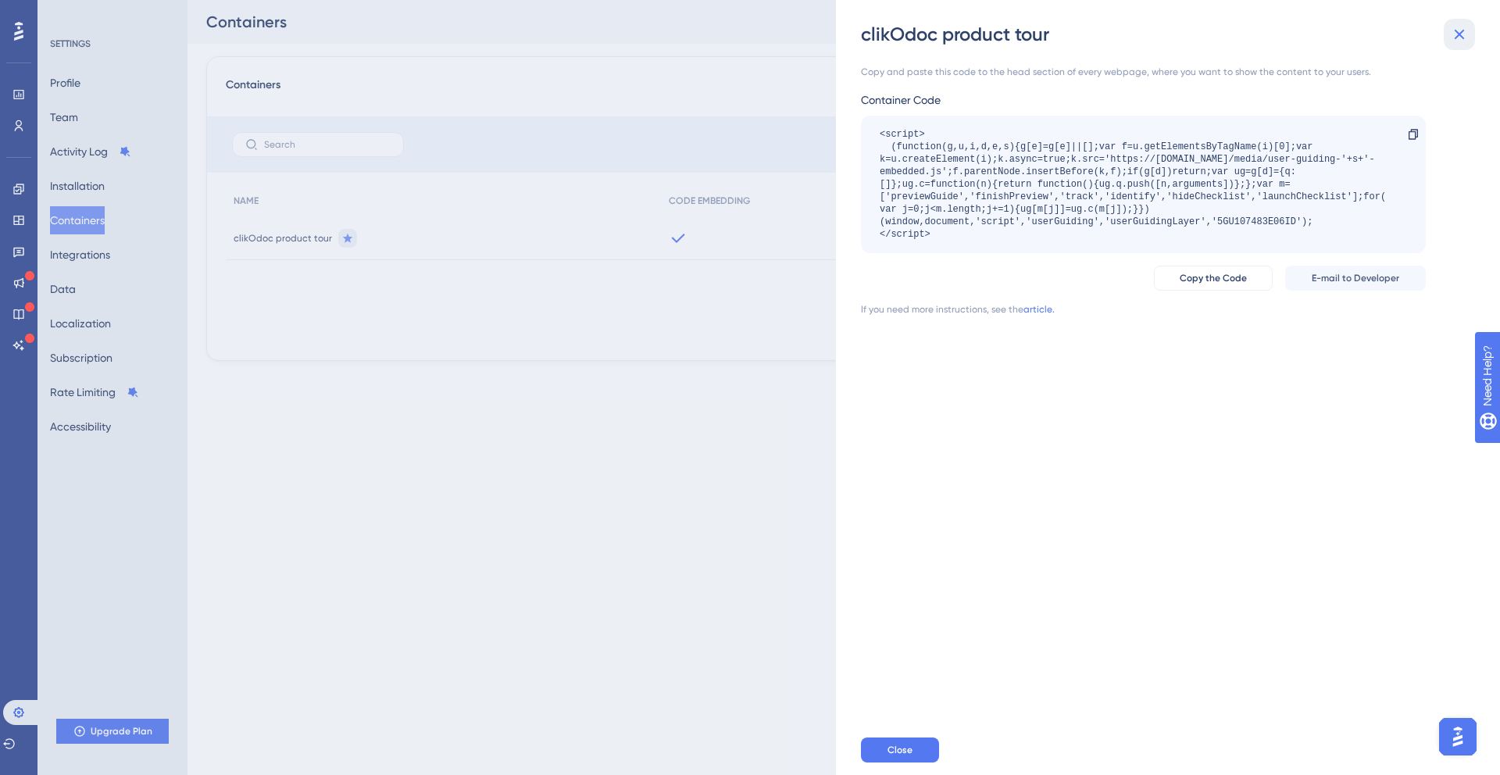
click at [1465, 31] on icon at bounding box center [1459, 34] width 19 height 19
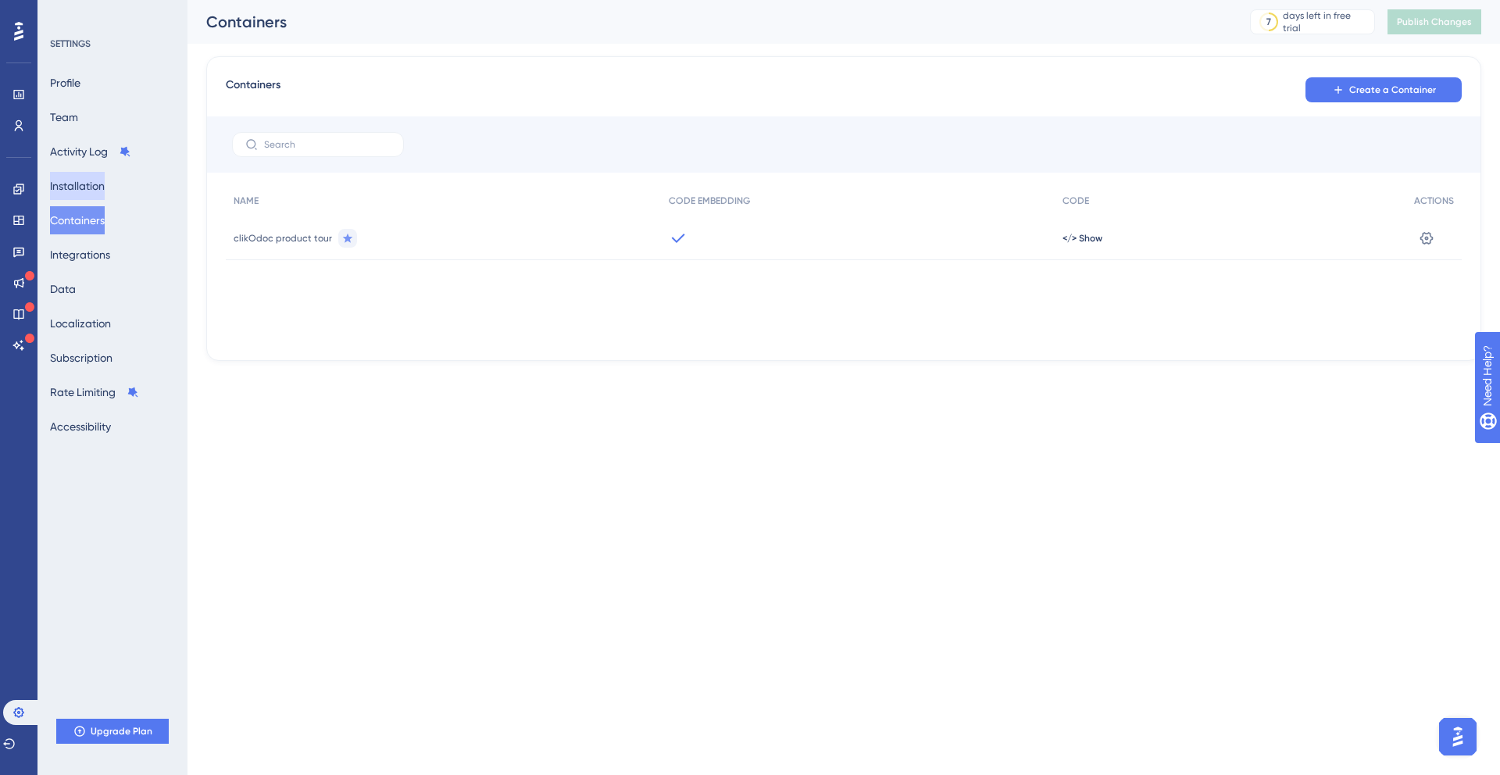
click at [92, 188] on button "Installation" at bounding box center [77, 186] width 55 height 28
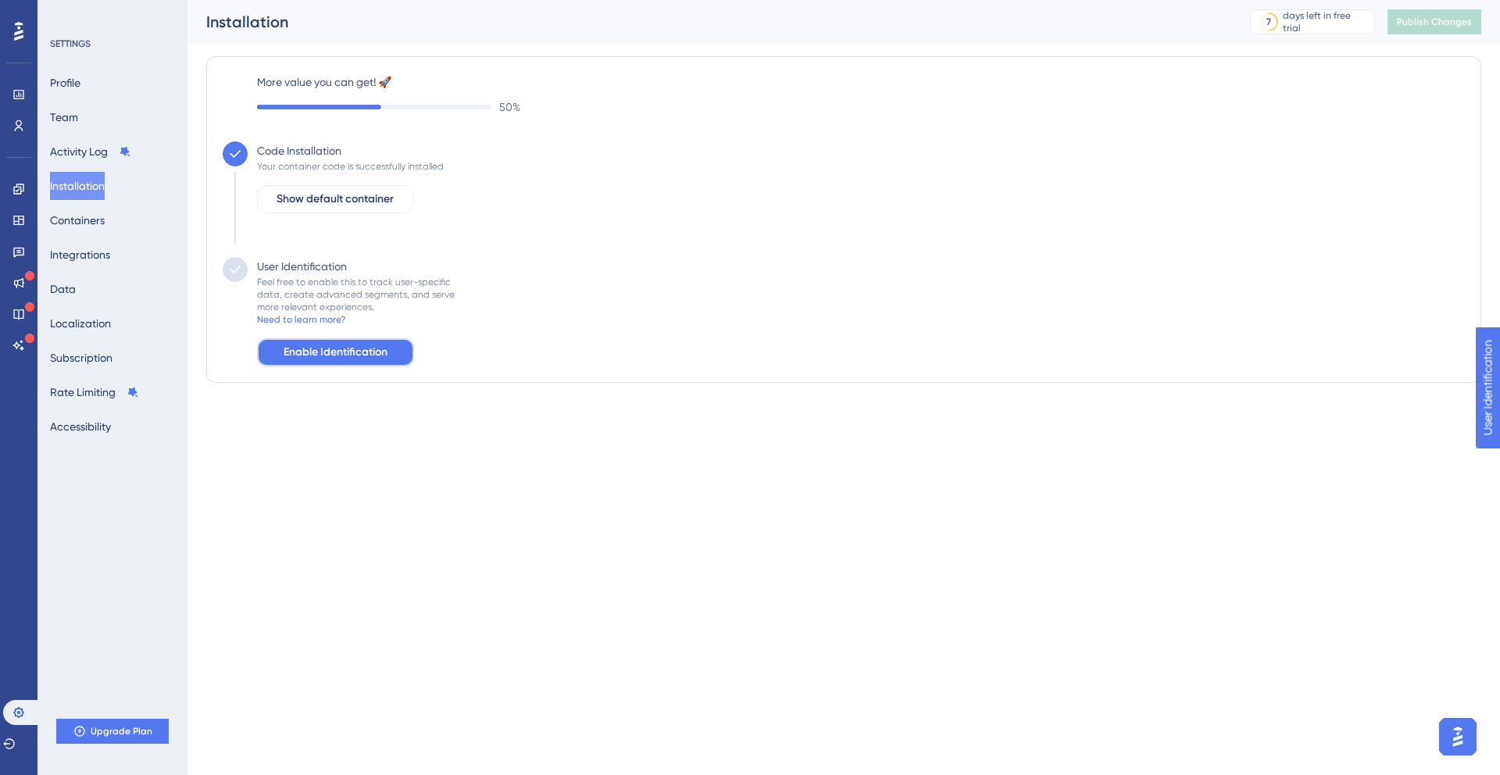
click at [377, 356] on span "Enable Identification" at bounding box center [336, 352] width 104 height 19
